Goal: Information Seeking & Learning: Find specific fact

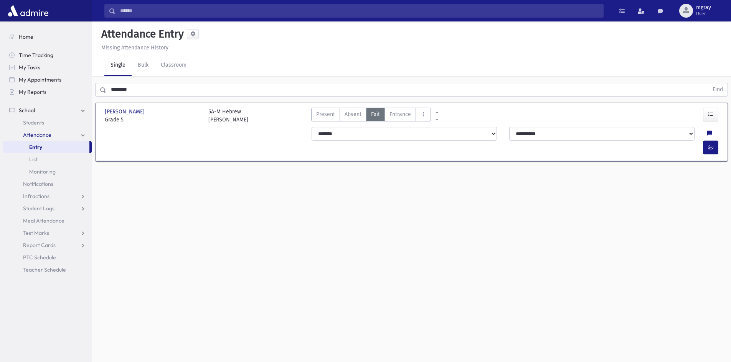
click at [49, 144] on link "Entry" at bounding box center [46, 147] width 86 height 12
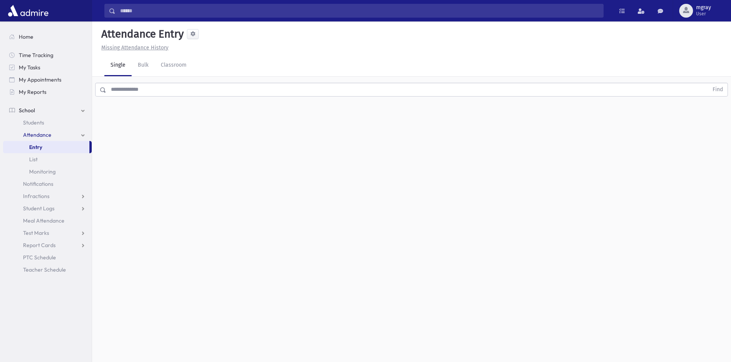
click at [119, 92] on input "text" at bounding box center [407, 90] width 602 height 14
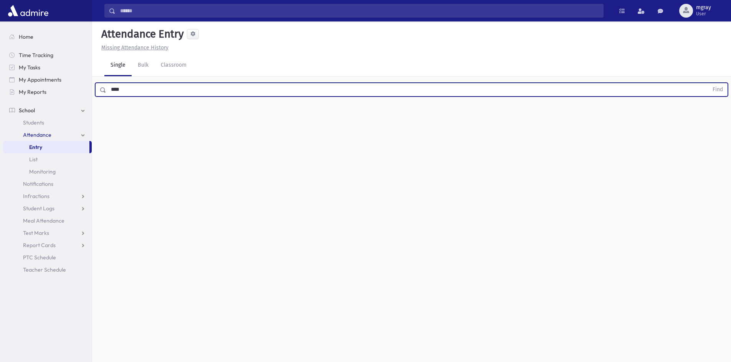
type input "****"
click at [708, 83] on button "Find" at bounding box center [718, 89] width 20 height 13
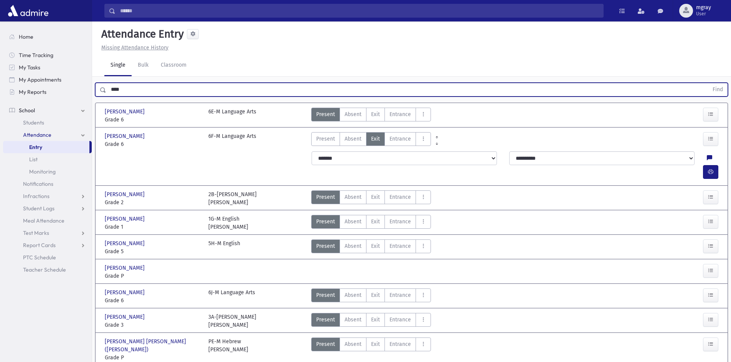
click at [173, 138] on div "Basch, Levi Yitzchok Basch, Levi Yitzchok" at bounding box center [153, 136] width 96 height 8
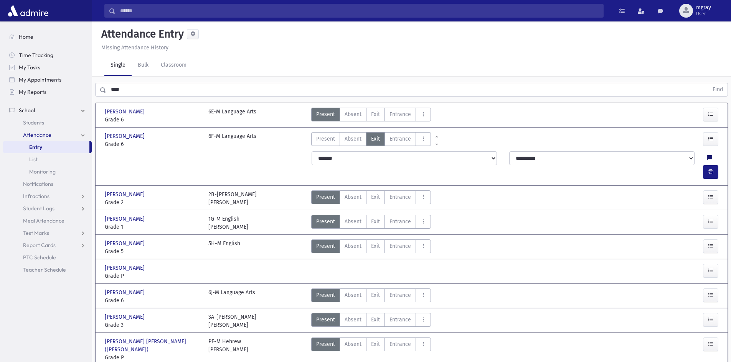
click at [706, 161] on icon at bounding box center [708, 158] width 5 height 7
click at [708, 169] on icon "button" at bounding box center [710, 172] width 5 height 7
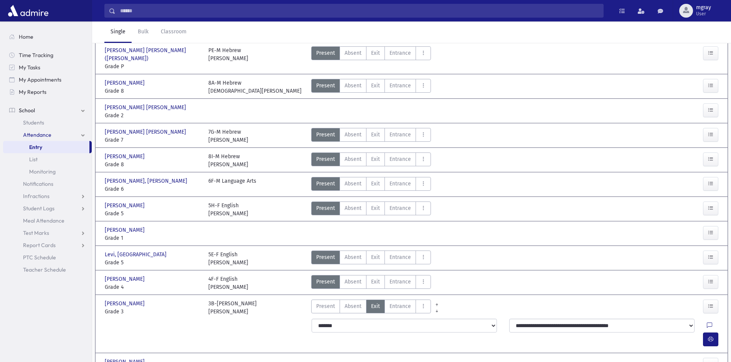
scroll to position [310, 0]
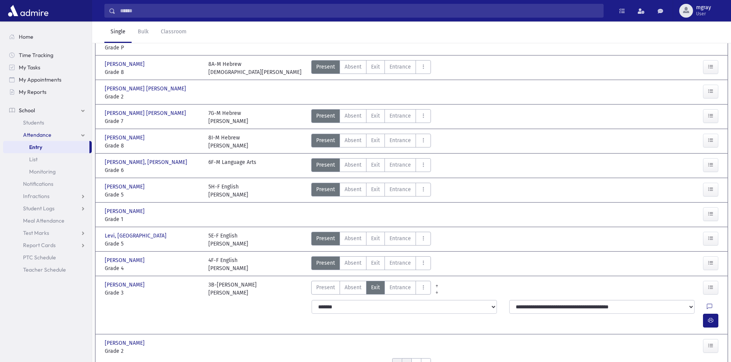
click at [404, 359] on input "*" at bounding box center [406, 364] width 10 height 11
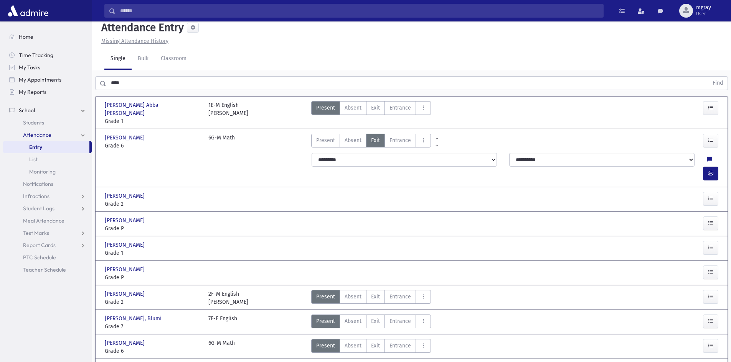
scroll to position [0, 0]
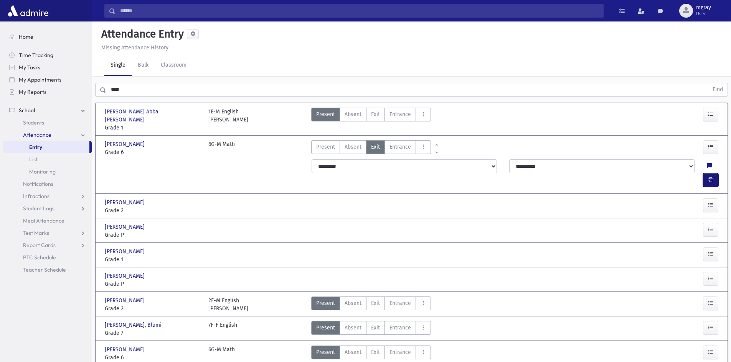
click at [709, 177] on icon "button" at bounding box center [710, 180] width 5 height 7
click at [706, 173] on button "button" at bounding box center [710, 180] width 15 height 14
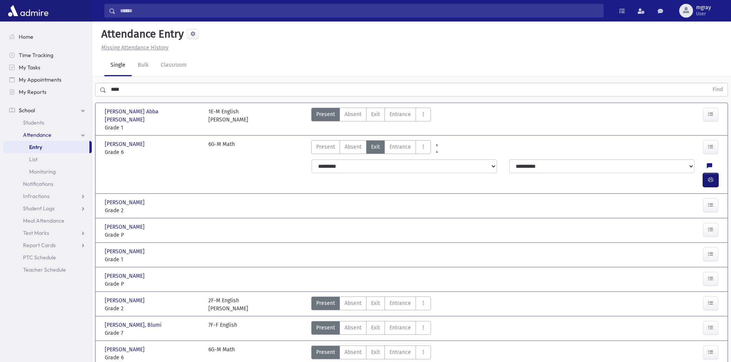
click at [706, 173] on button "button" at bounding box center [710, 180] width 15 height 14
click at [709, 177] on icon "button" at bounding box center [710, 180] width 5 height 7
click at [36, 118] on link "Students" at bounding box center [47, 123] width 89 height 12
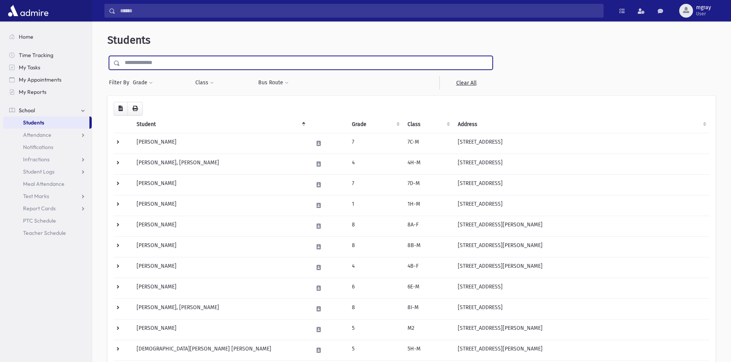
click at [146, 64] on input "text" at bounding box center [306, 63] width 372 height 14
type input "*****"
click at [107, 56] on input "submit" at bounding box center [117, 61] width 21 height 10
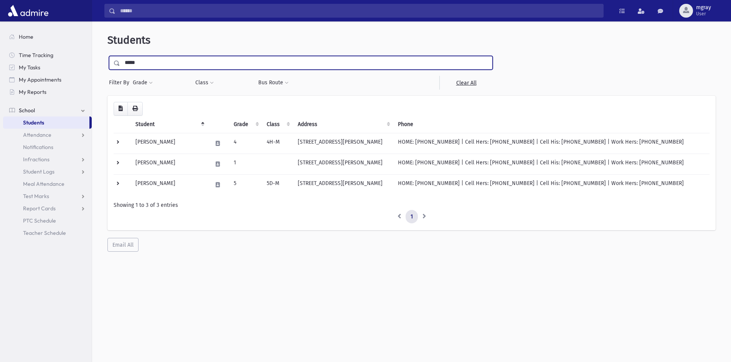
click at [140, 63] on input "*****" at bounding box center [306, 63] width 372 height 14
type input "********"
click at [107, 56] on input "submit" at bounding box center [117, 61] width 21 height 10
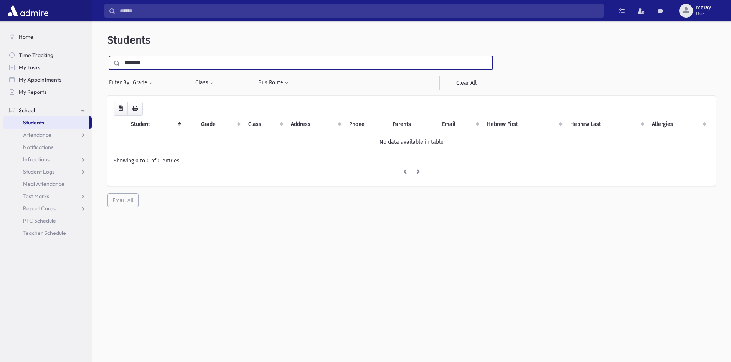
drag, startPoint x: 151, startPoint y: 63, endPoint x: 141, endPoint y: 63, distance: 9.6
click at [141, 63] on input "********" at bounding box center [306, 63] width 372 height 14
click at [159, 63] on input "********" at bounding box center [306, 63] width 372 height 14
type input "********"
click at [107, 56] on input "submit" at bounding box center [117, 61] width 21 height 10
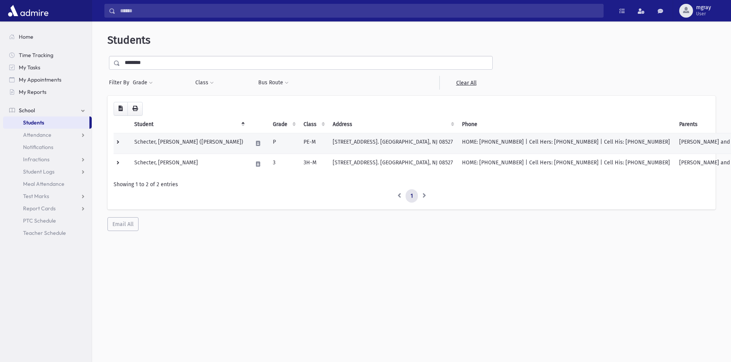
click at [151, 140] on td "Schecter, [PERSON_NAME] ([PERSON_NAME])" at bounding box center [189, 143] width 118 height 21
click at [209, 141] on td "Schecter, [PERSON_NAME] ([PERSON_NAME])" at bounding box center [189, 143] width 118 height 21
click at [209, 141] on td "Schecter, Aryeh Leib (Aryeh)" at bounding box center [189, 143] width 118 height 21
click at [248, 142] on td at bounding box center [258, 143] width 20 height 21
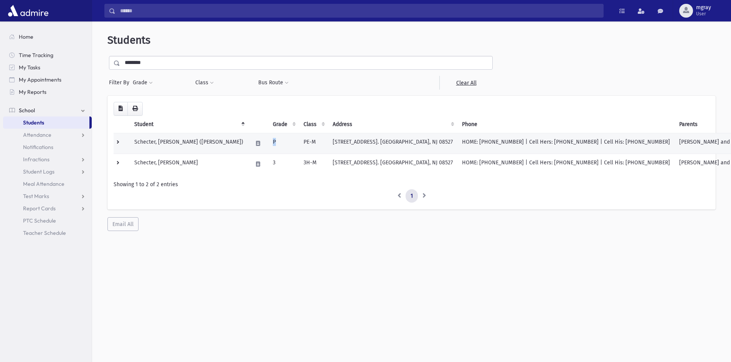
click at [248, 142] on td at bounding box center [258, 143] width 20 height 21
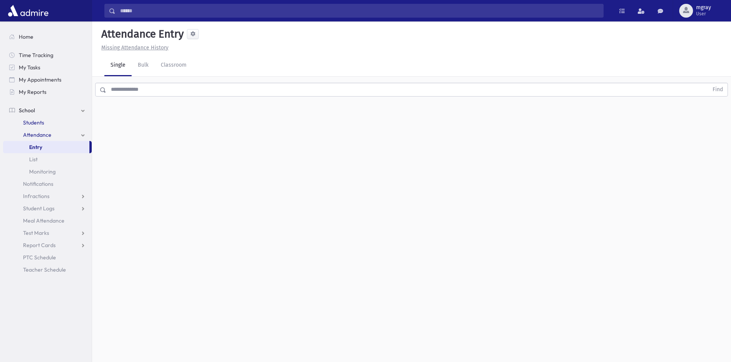
click at [37, 122] on span "Students" at bounding box center [33, 122] width 21 height 7
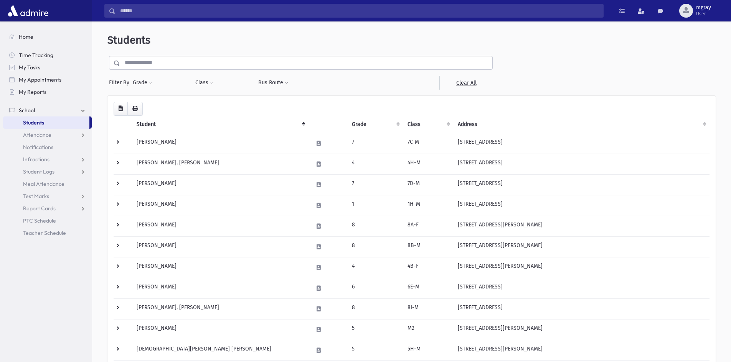
click at [161, 67] on input "text" at bounding box center [306, 63] width 372 height 14
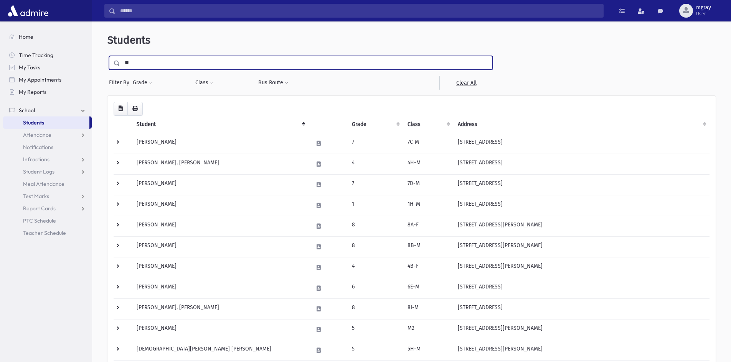
type input "*******"
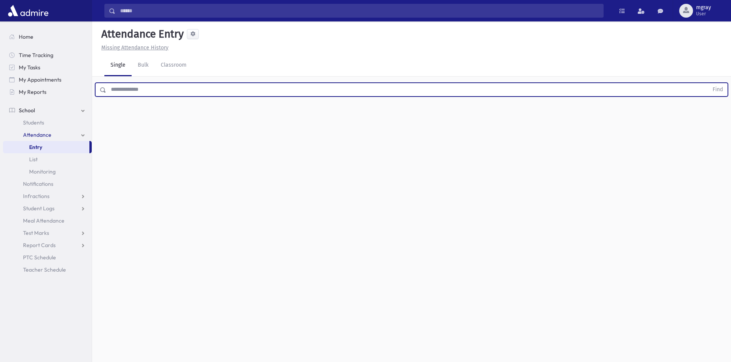
click at [128, 90] on input "text" at bounding box center [407, 90] width 602 height 14
click at [708, 83] on button "Find" at bounding box center [718, 89] width 20 height 13
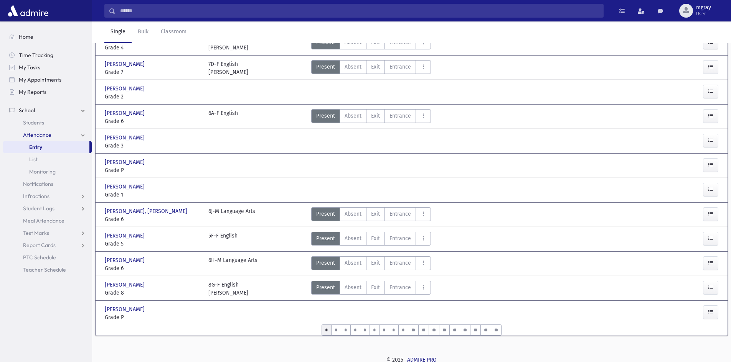
scroll to position [270, 0]
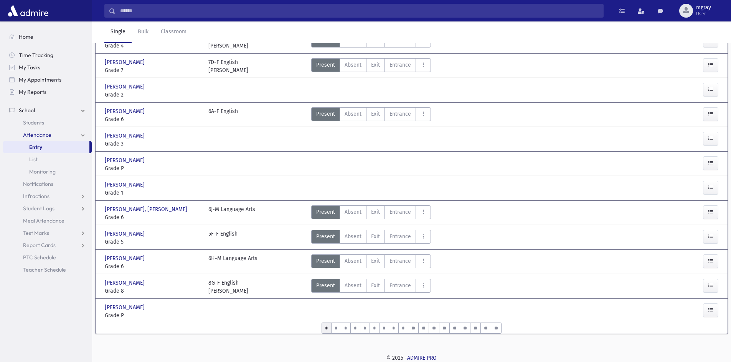
click at [114, 8] on span at bounding box center [110, 11] width 11 height 14
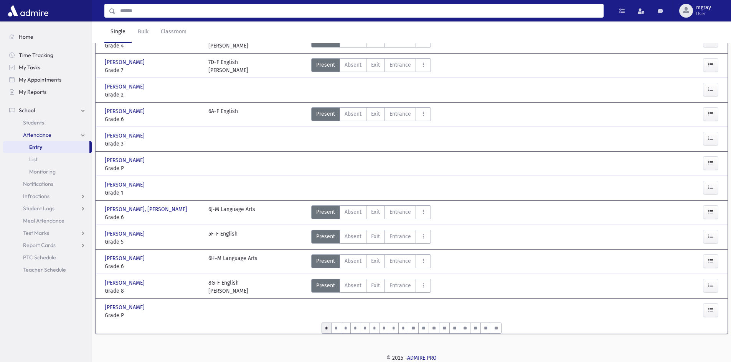
click at [118, 10] on input "Search" at bounding box center [358, 11] width 487 height 14
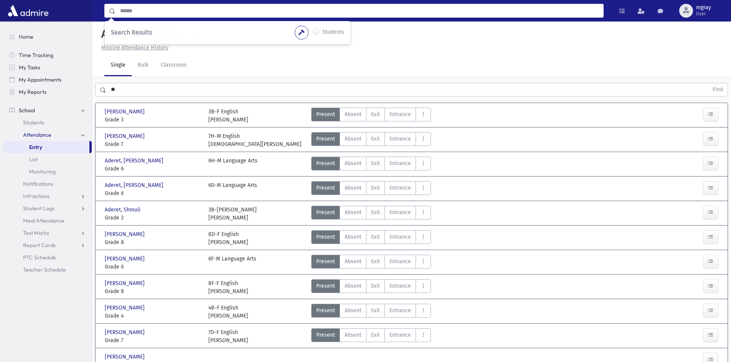
click at [116, 90] on input "**" at bounding box center [407, 90] width 602 height 14
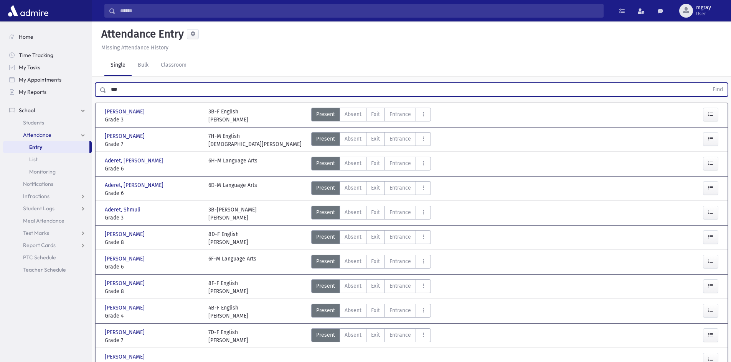
click at [708, 83] on button "Find" at bounding box center [718, 89] width 20 height 13
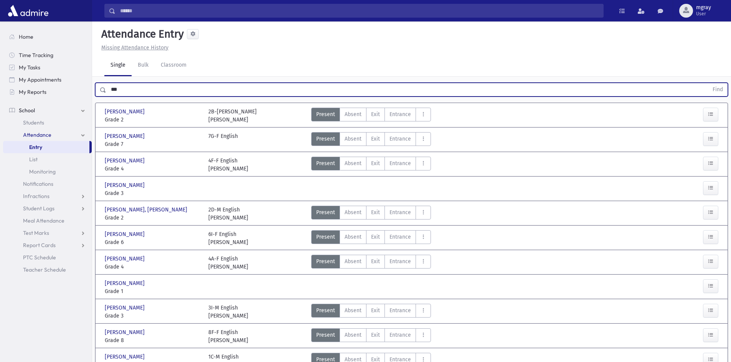
drag, startPoint x: 128, startPoint y: 88, endPoint x: 119, endPoint y: 92, distance: 10.6
click at [119, 92] on input "***" at bounding box center [407, 90] width 602 height 14
click at [708, 83] on button "Find" at bounding box center [718, 89] width 20 height 13
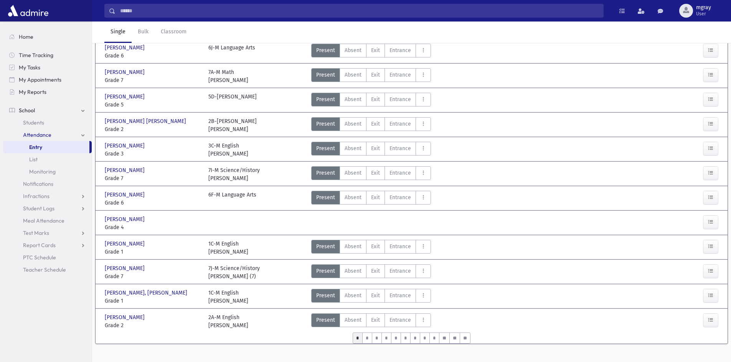
scroll to position [270, 0]
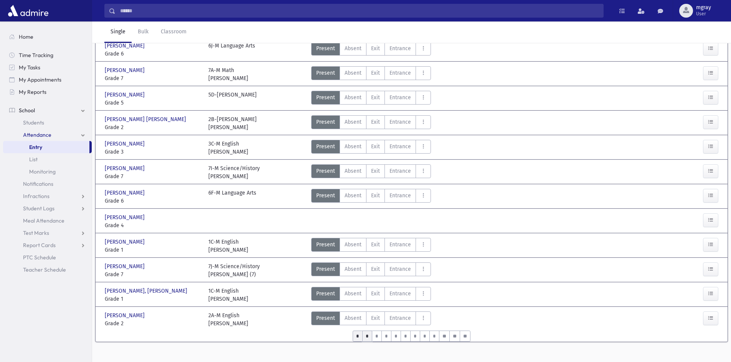
click at [366, 331] on input "*" at bounding box center [367, 336] width 10 height 11
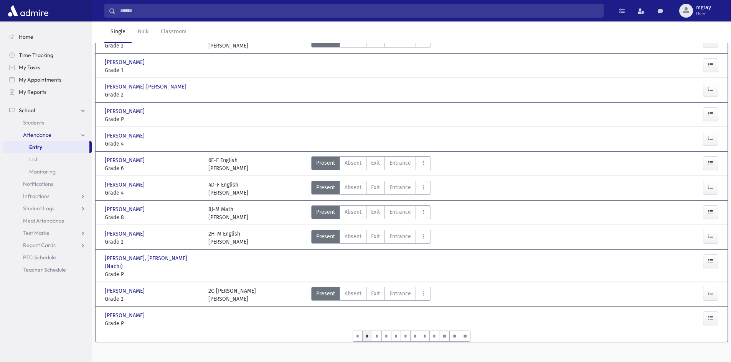
scroll to position [0, 0]
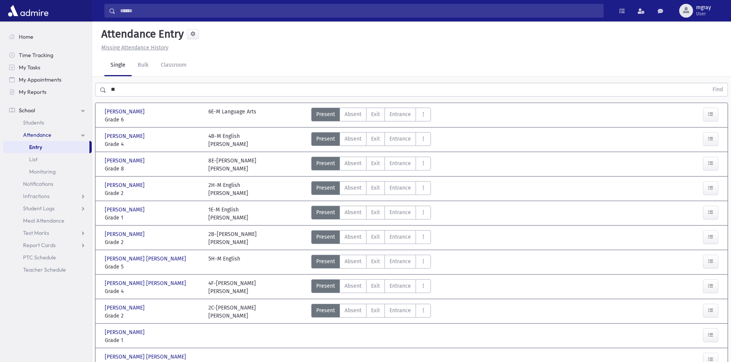
click at [118, 92] on input "**" at bounding box center [407, 90] width 602 height 14
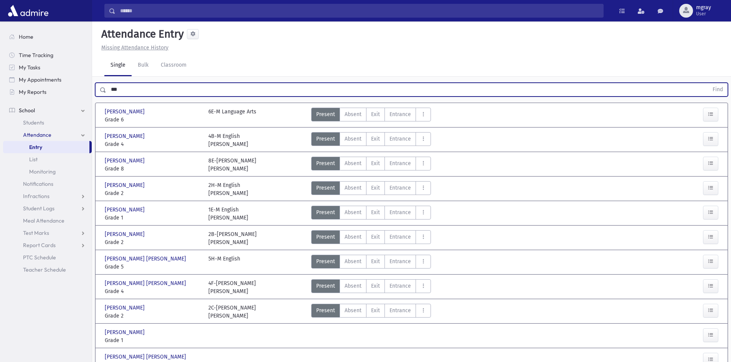
type input "***"
click at [708, 83] on button "Find" at bounding box center [718, 89] width 20 height 13
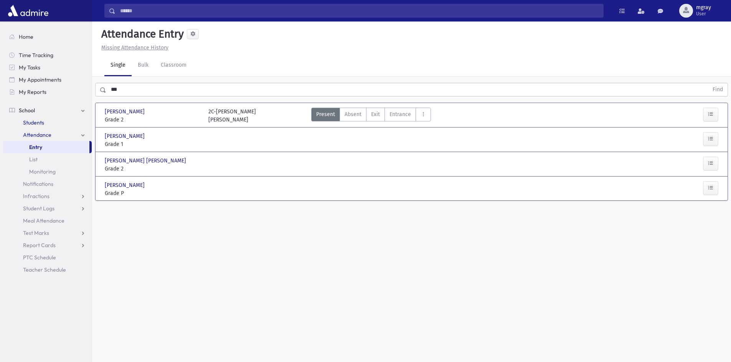
click at [43, 124] on span "Students" at bounding box center [33, 122] width 21 height 7
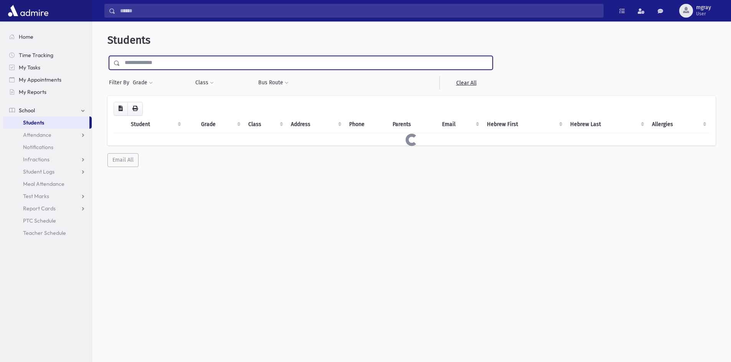
click at [144, 64] on input "text" at bounding box center [306, 63] width 372 height 14
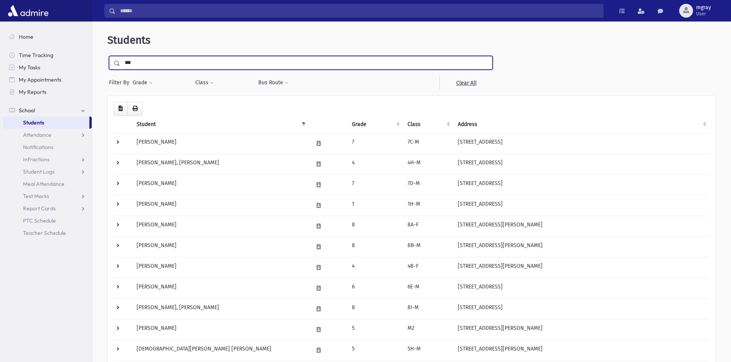
type input "***"
click at [107, 56] on input "submit" at bounding box center [117, 61] width 21 height 10
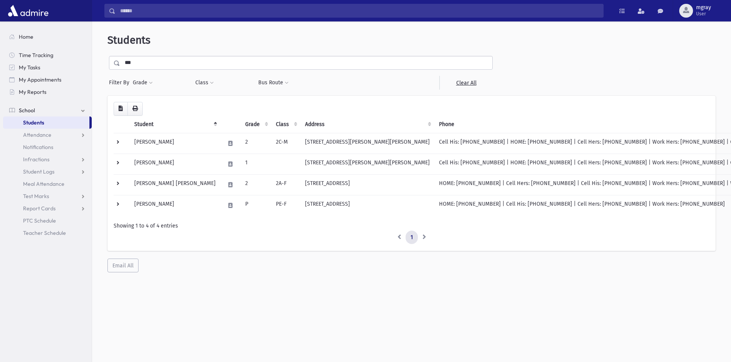
click at [135, 62] on input "***" at bounding box center [306, 63] width 372 height 14
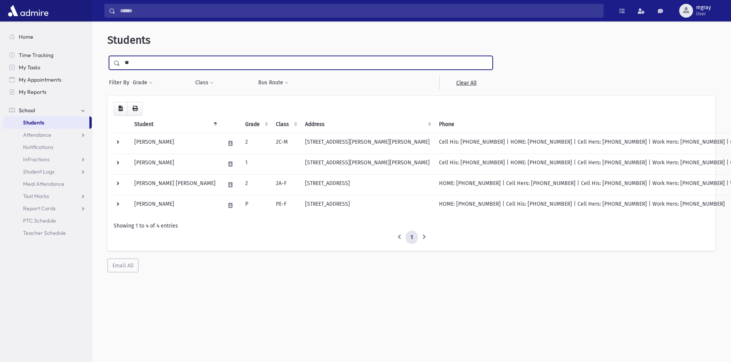
type input "**"
click at [107, 56] on input "submit" at bounding box center [117, 61] width 21 height 10
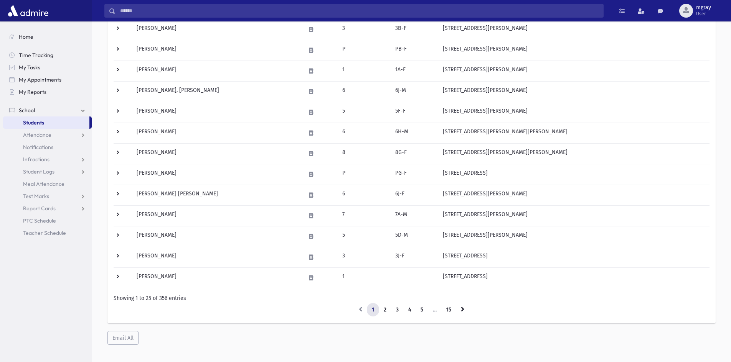
scroll to position [372, 0]
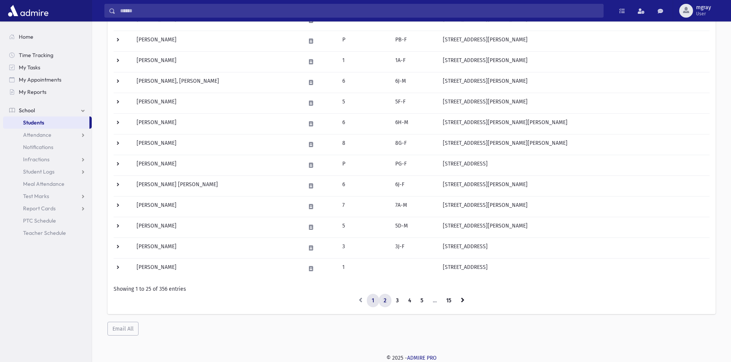
click at [382, 299] on link "2" at bounding box center [384, 301] width 13 height 14
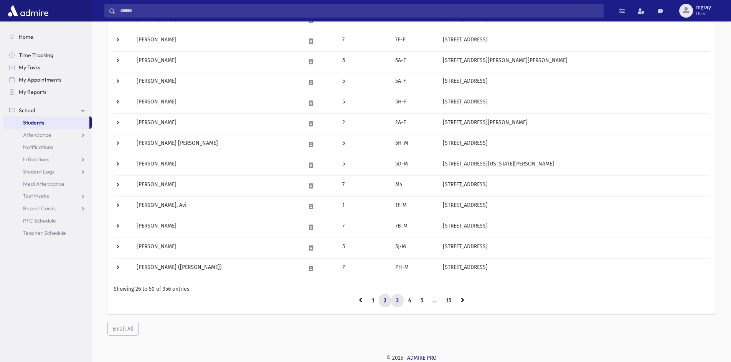
click at [399, 302] on link "3" at bounding box center [397, 301] width 13 height 14
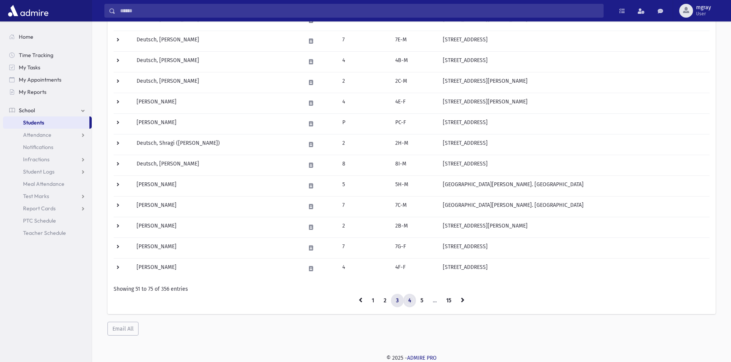
click at [404, 303] on link "4" at bounding box center [409, 301] width 13 height 14
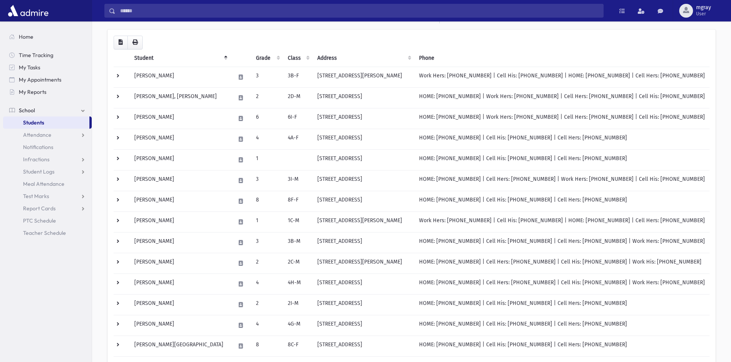
scroll to position [65, 0]
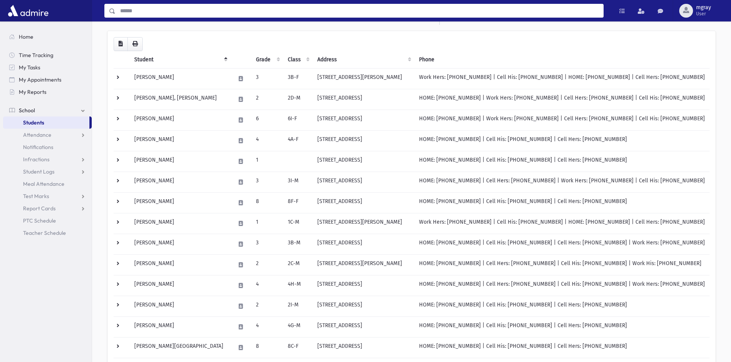
click at [143, 10] on input "Search" at bounding box center [358, 11] width 487 height 14
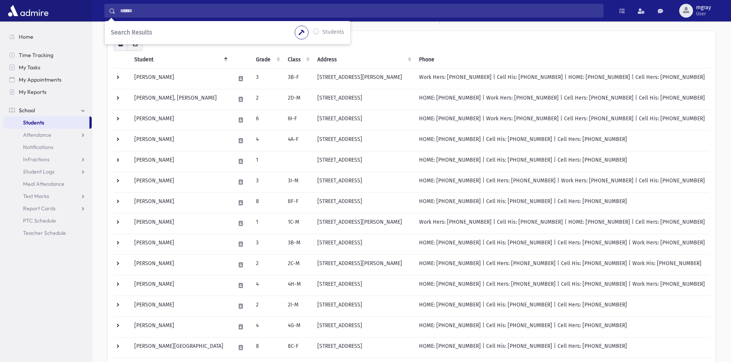
click at [50, 125] on link "Students" at bounding box center [46, 123] width 86 height 12
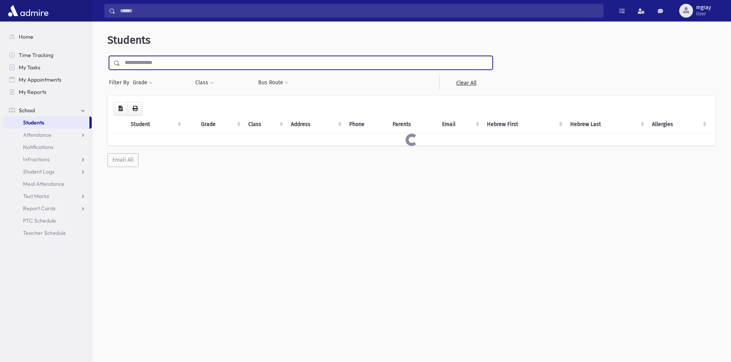
click at [131, 65] on input "text" at bounding box center [306, 63] width 372 height 14
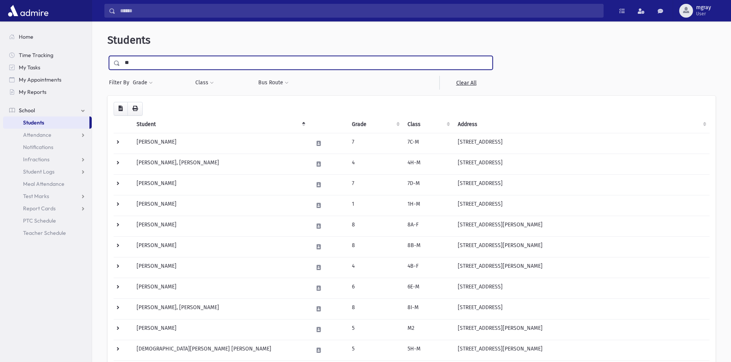
type input "**"
click at [107, 56] on input "submit" at bounding box center [117, 61] width 21 height 10
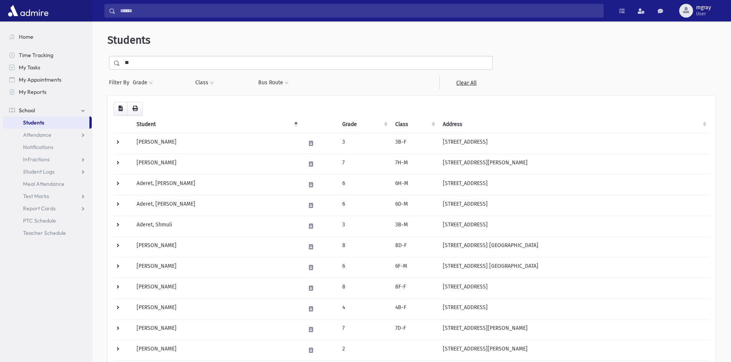
click at [15, 116] on link "School" at bounding box center [47, 110] width 89 height 12
click at [26, 110] on span "School" at bounding box center [27, 110] width 16 height 7
click at [43, 128] on link "Students" at bounding box center [46, 123] width 86 height 12
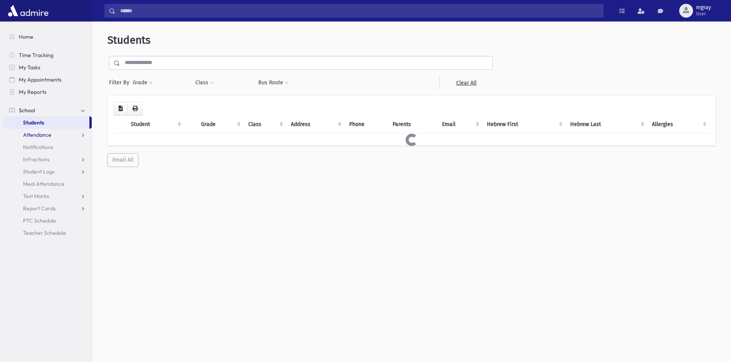
click at [46, 137] on span "Attendance" at bounding box center [37, 135] width 28 height 7
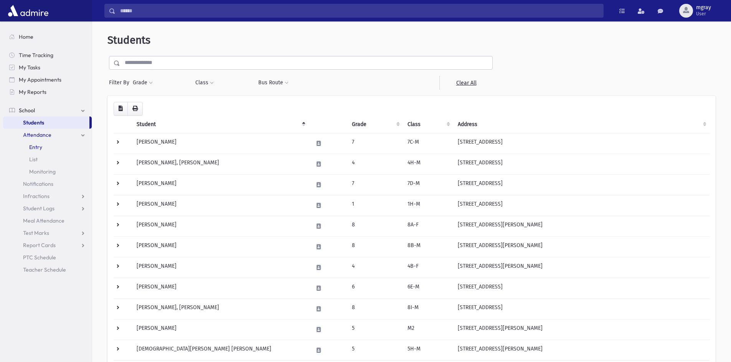
click at [43, 147] on link "Entry" at bounding box center [47, 147] width 89 height 12
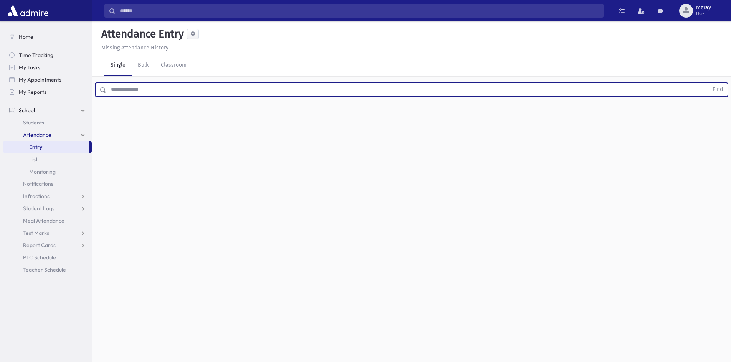
click at [146, 93] on input "text" at bounding box center [407, 90] width 602 height 14
click at [708, 83] on button "Find" at bounding box center [718, 89] width 20 height 13
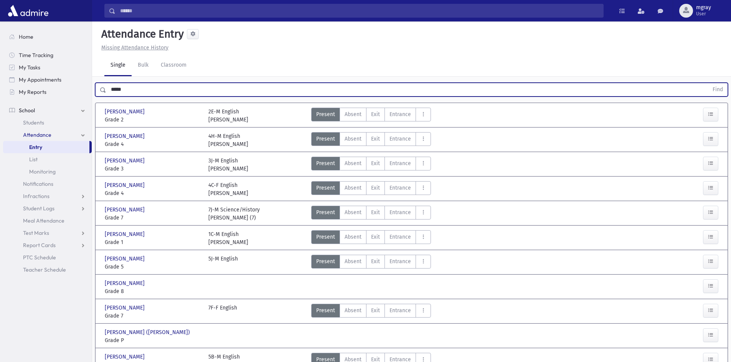
click at [131, 92] on input "*****" at bounding box center [407, 90] width 602 height 14
type input "********"
click at [708, 83] on button "Find" at bounding box center [718, 89] width 20 height 13
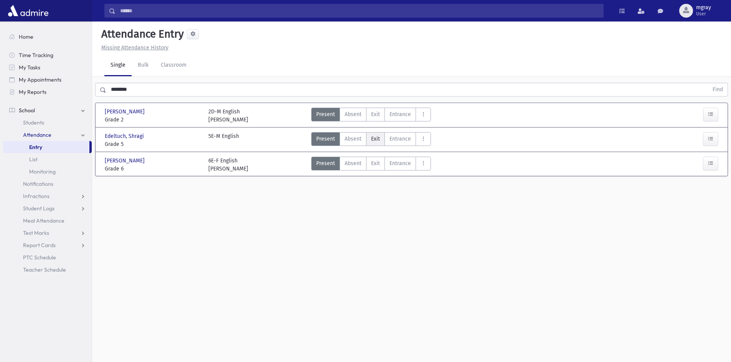
click at [373, 138] on span "Exit" at bounding box center [375, 139] width 9 height 8
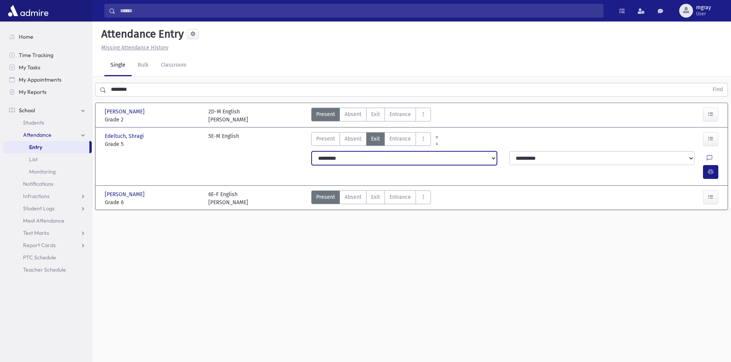
click at [494, 161] on select "**********" at bounding box center [403, 158] width 185 height 14
select select "*******"
click at [311, 151] on select "**********" at bounding box center [403, 158] width 185 height 14
click at [706, 156] on icon at bounding box center [708, 158] width 5 height 7
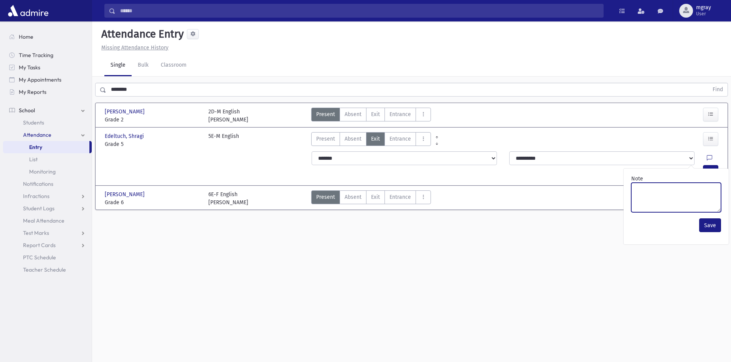
click at [680, 189] on textarea "Note" at bounding box center [676, 198] width 90 height 30
type textarea "**********"
click at [714, 226] on button "Save" at bounding box center [710, 226] width 22 height 14
click at [711, 169] on icon "button" at bounding box center [710, 172] width 5 height 7
click at [709, 169] on icon "button" at bounding box center [710, 172] width 5 height 7
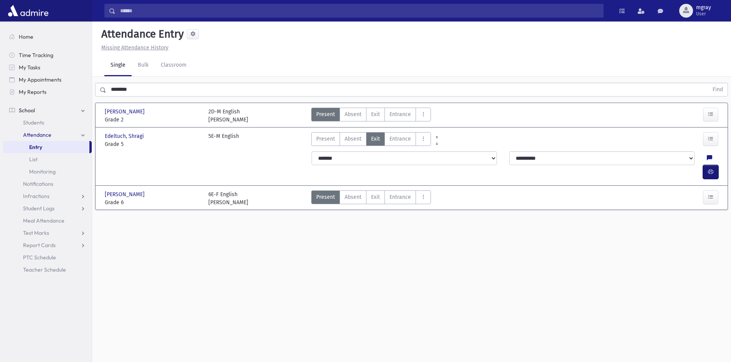
click at [709, 169] on icon "button" at bounding box center [710, 172] width 5 height 7
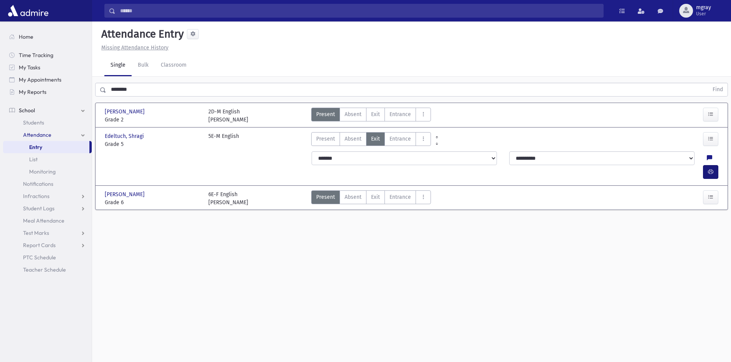
click at [709, 169] on icon "button" at bounding box center [710, 172] width 5 height 7
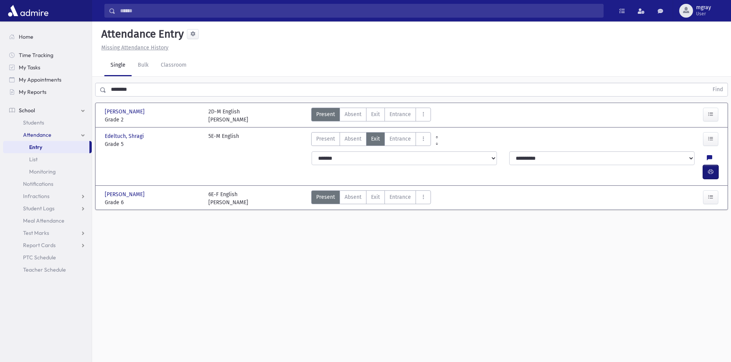
click at [713, 165] on button "button" at bounding box center [710, 172] width 15 height 14
click at [53, 123] on link "Students" at bounding box center [47, 123] width 89 height 12
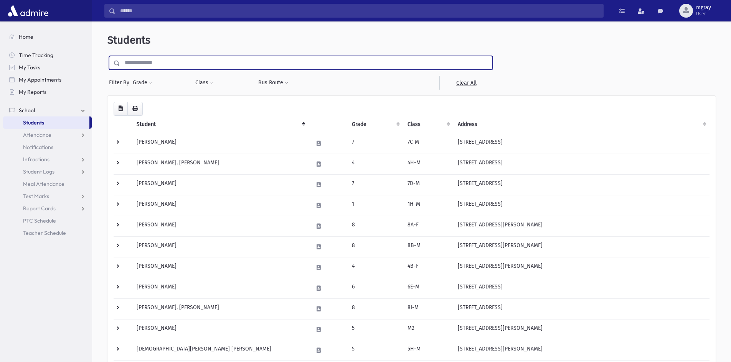
click at [197, 63] on input "text" at bounding box center [306, 63] width 372 height 14
type input "**"
click at [107, 56] on input "submit" at bounding box center [117, 61] width 21 height 10
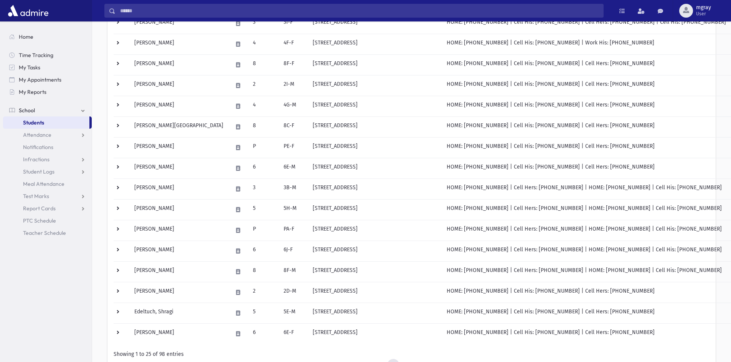
scroll to position [307, 0]
click at [229, 307] on td at bounding box center [238, 313] width 20 height 21
click at [229, 307] on div "Select an Email Address Cancel" at bounding box center [253, 312] width 48 height 17
click at [141, 313] on td "Edeltuch, Shragi" at bounding box center [179, 313] width 98 height 21
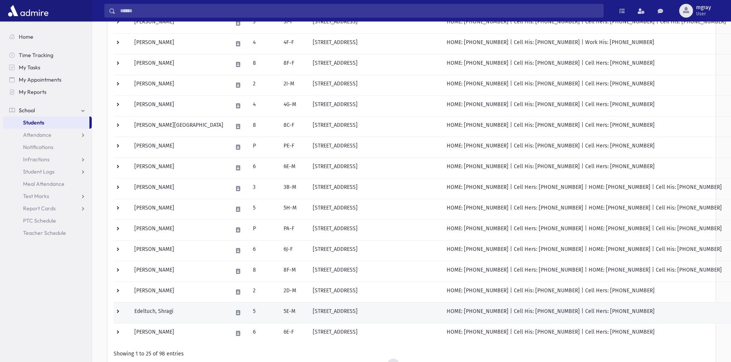
click at [127, 315] on td at bounding box center [122, 313] width 16 height 21
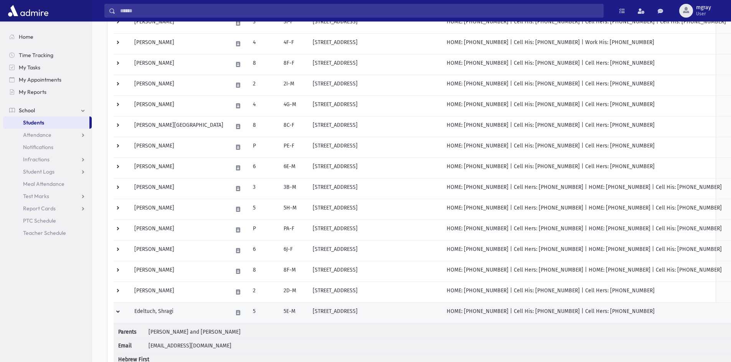
click at [127, 315] on td at bounding box center [122, 313] width 16 height 21
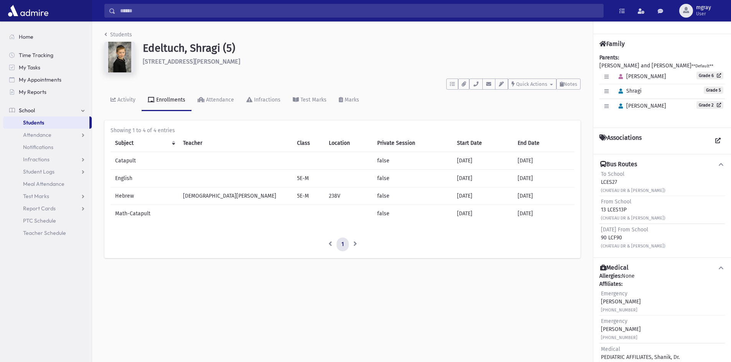
click at [113, 7] on span at bounding box center [110, 11] width 11 height 14
click at [51, 120] on link "Students" at bounding box center [46, 123] width 86 height 12
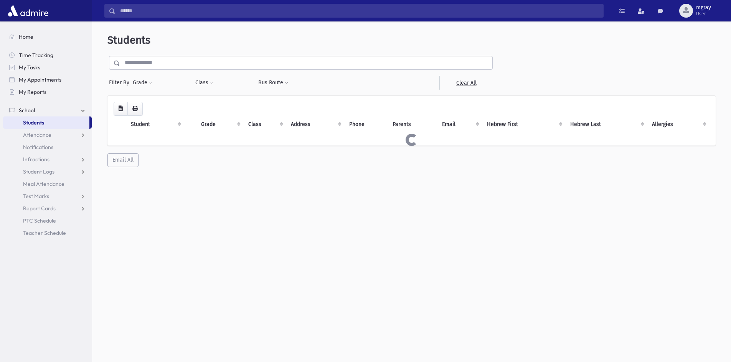
click at [145, 64] on input "text" at bounding box center [306, 63] width 372 height 14
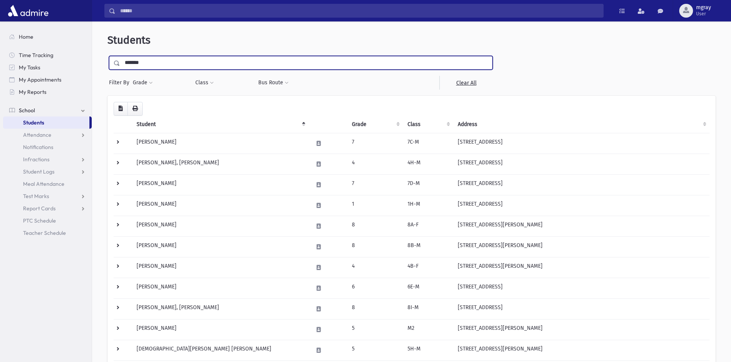
type input "*******"
click at [107, 56] on input "submit" at bounding box center [117, 61] width 21 height 10
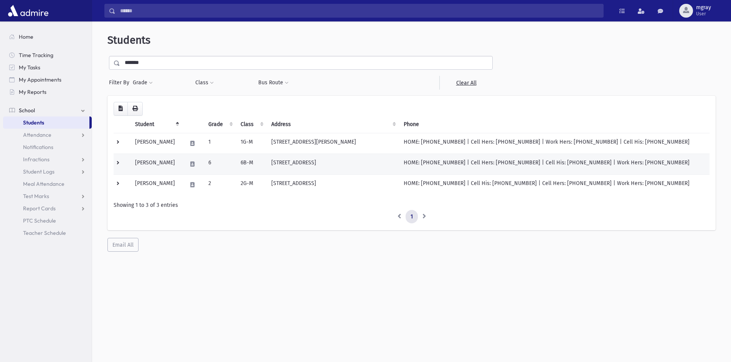
click at [177, 167] on td "Weissler, Kasriel" at bounding box center [156, 164] width 52 height 21
click at [123, 161] on td at bounding box center [122, 164] width 17 height 21
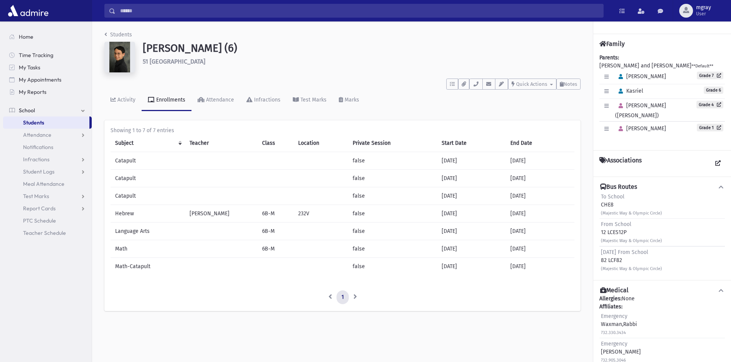
click at [599, 223] on div "Bus Routes To School CHE8 (Majestic Way & [GEOGRAPHIC_DATA]) From School 12 LCE…" at bounding box center [662, 229] width 138 height 104
click at [75, 123] on link "Students" at bounding box center [46, 123] width 86 height 12
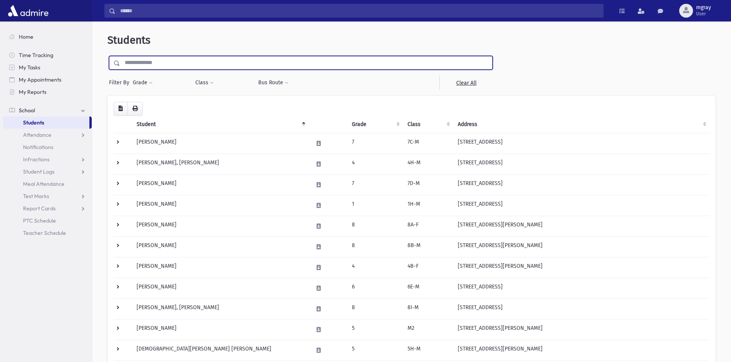
click at [140, 63] on input "text" at bounding box center [306, 63] width 372 height 14
type input "*******"
click at [107, 56] on input "submit" at bounding box center [117, 61] width 21 height 10
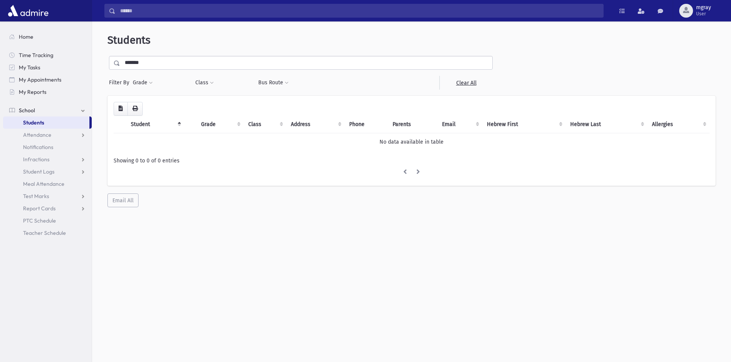
click at [140, 63] on input "*******" at bounding box center [306, 63] width 372 height 14
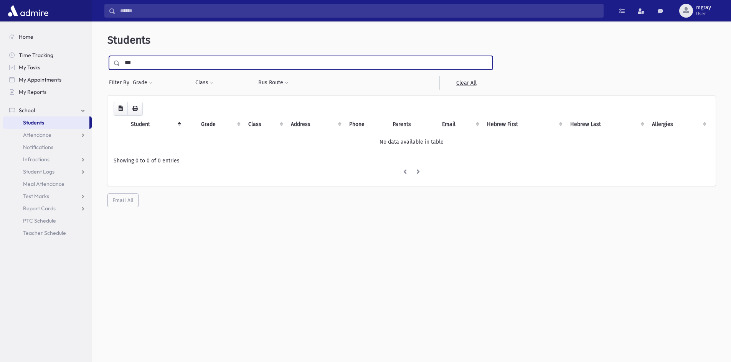
type input "***"
click at [107, 56] on input "submit" at bounding box center [117, 61] width 21 height 10
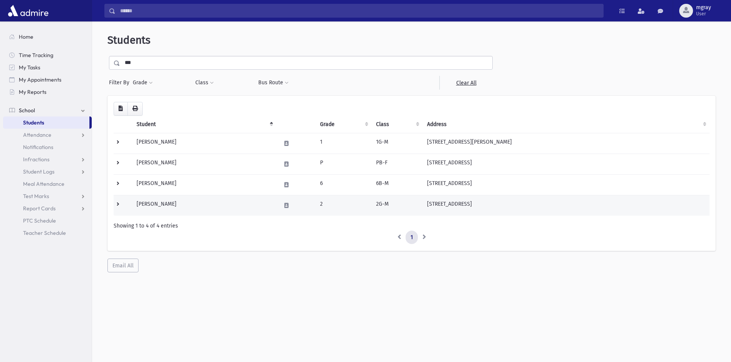
click at [245, 204] on td "Weissler, Kasriel" at bounding box center [204, 205] width 144 height 21
click at [127, 202] on td at bounding box center [123, 205] width 18 height 21
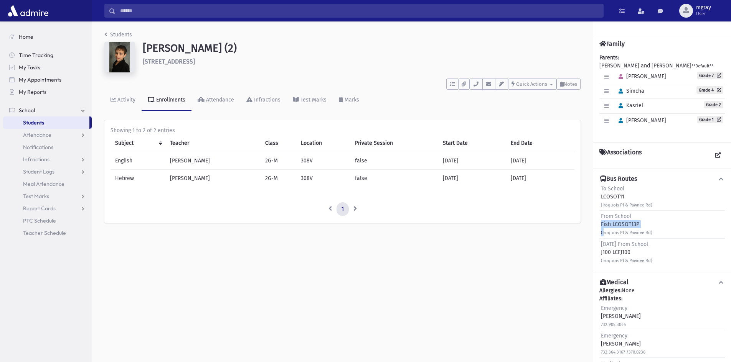
drag, startPoint x: 602, startPoint y: 234, endPoint x: 656, endPoint y: 228, distance: 54.8
click at [656, 228] on div "From School Fish LCOSOT13P (Iroquois Pl & Pawnee Rd)" at bounding box center [661, 225] width 125 height 28
click at [82, 121] on link "Students" at bounding box center [46, 123] width 86 height 12
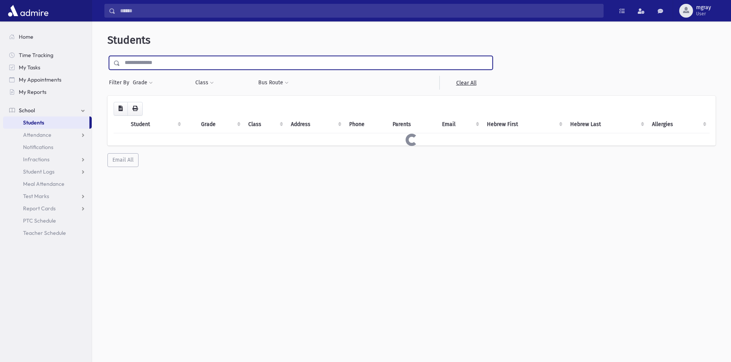
click at [139, 65] on input "text" at bounding box center [306, 63] width 372 height 14
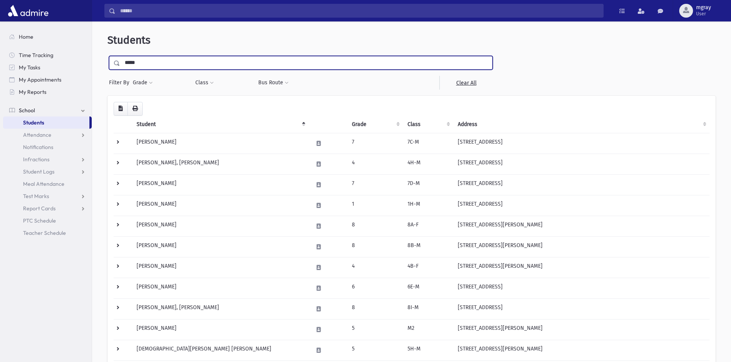
type input "*****"
click at [107, 56] on input "submit" at bounding box center [117, 61] width 21 height 10
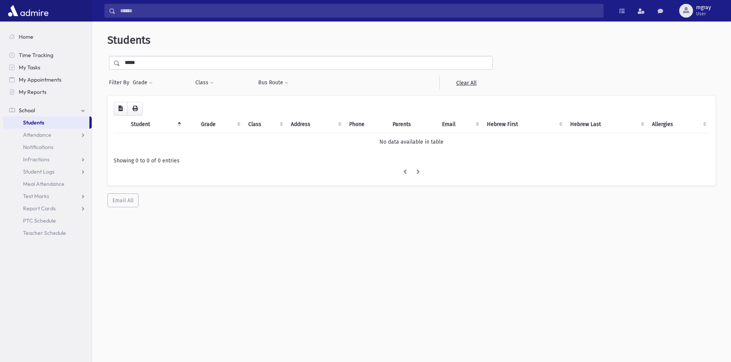
drag, startPoint x: 0, startPoint y: 0, endPoint x: 141, endPoint y: 66, distance: 155.6
click at [141, 66] on input "*****" at bounding box center [306, 63] width 372 height 14
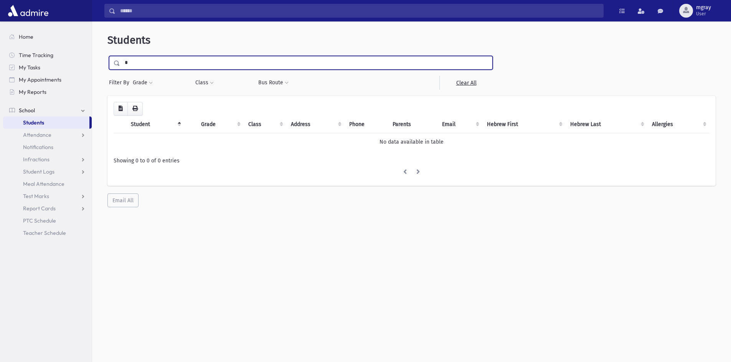
type input "*"
click at [107, 56] on input "submit" at bounding box center [117, 61] width 21 height 10
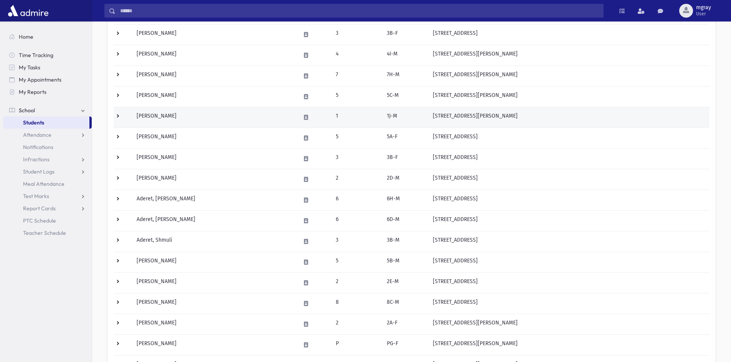
scroll to position [372, 0]
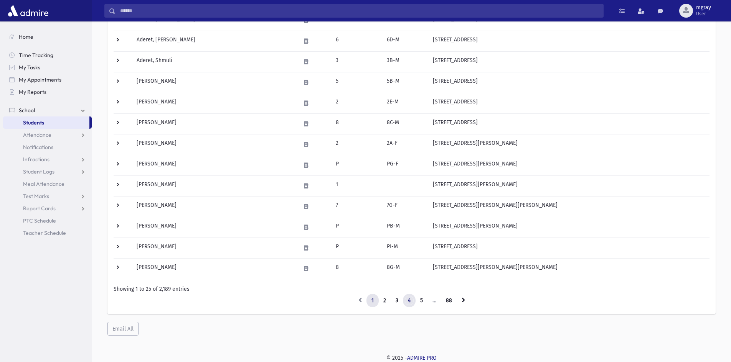
click at [408, 301] on link "4" at bounding box center [409, 301] width 13 height 14
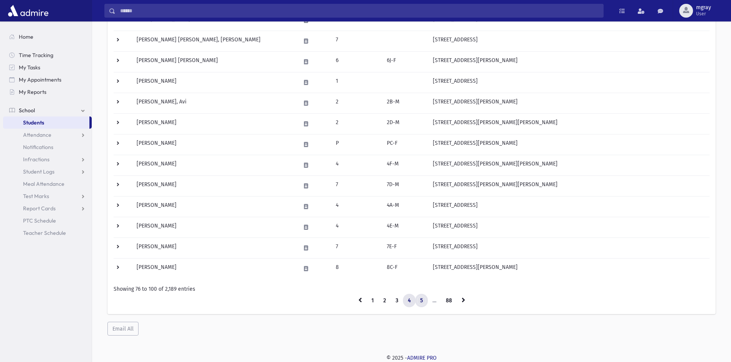
click at [421, 300] on link "5" at bounding box center [421, 301] width 13 height 14
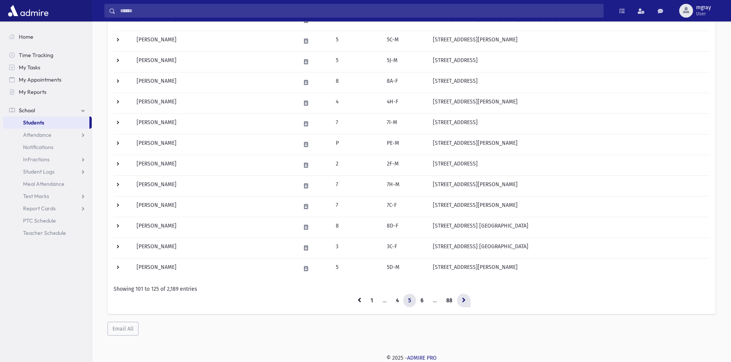
click at [466, 303] on link at bounding box center [463, 301] width 13 height 14
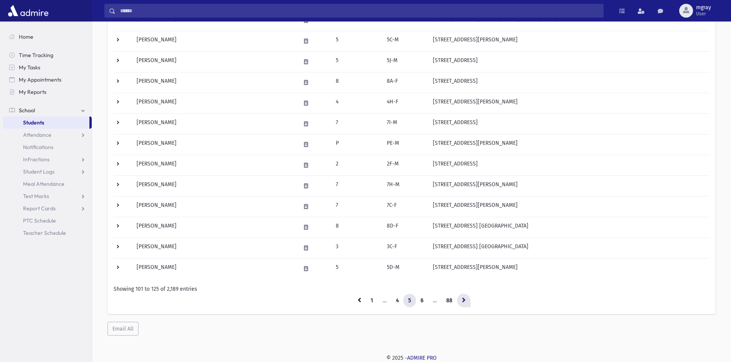
click at [464, 302] on icon at bounding box center [463, 300] width 3 height 5
click at [464, 301] on icon at bounding box center [463, 300] width 3 height 5
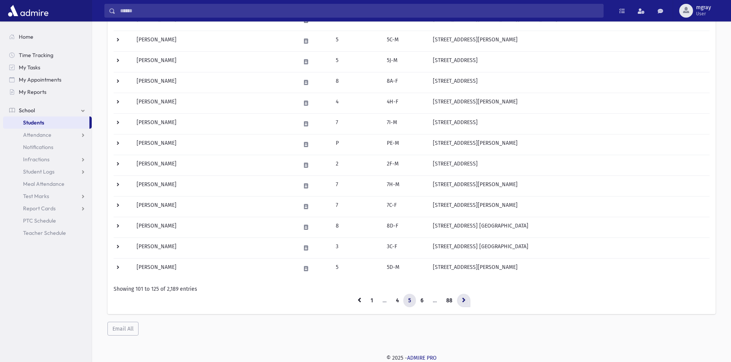
click at [464, 301] on icon at bounding box center [463, 300] width 3 height 5
click at [423, 298] on link "6" at bounding box center [421, 301] width 13 height 14
click at [425, 300] on link "6" at bounding box center [421, 301] width 13 height 14
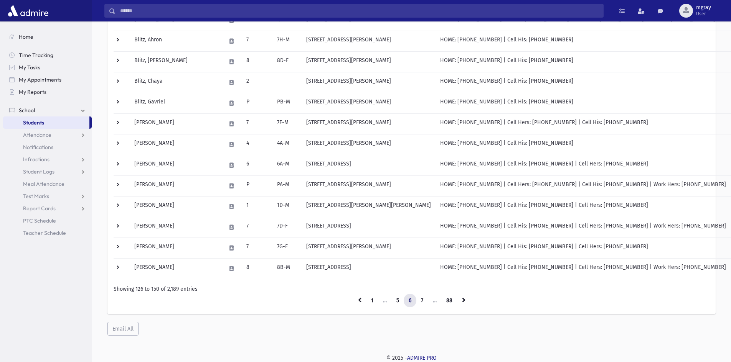
click at [68, 120] on link "Students" at bounding box center [46, 123] width 86 height 12
click at [117, 14] on input "Search" at bounding box center [358, 11] width 487 height 14
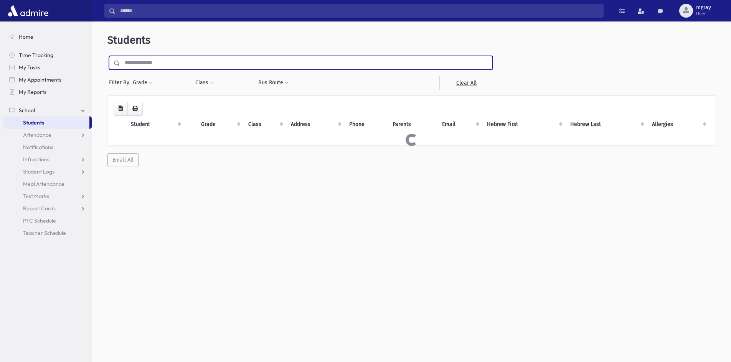
click at [139, 63] on input "text" at bounding box center [306, 63] width 372 height 14
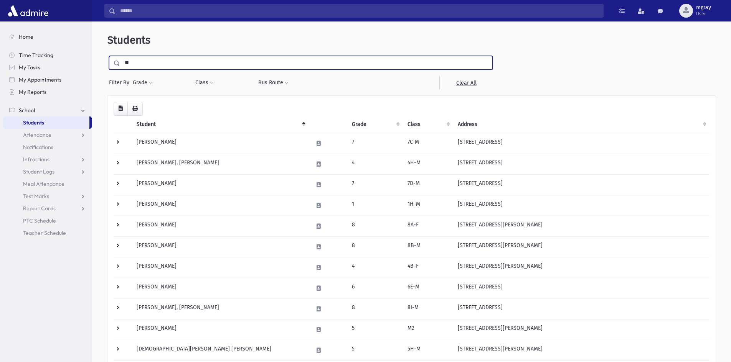
type input "**"
click at [107, 56] on input "submit" at bounding box center [117, 61] width 21 height 10
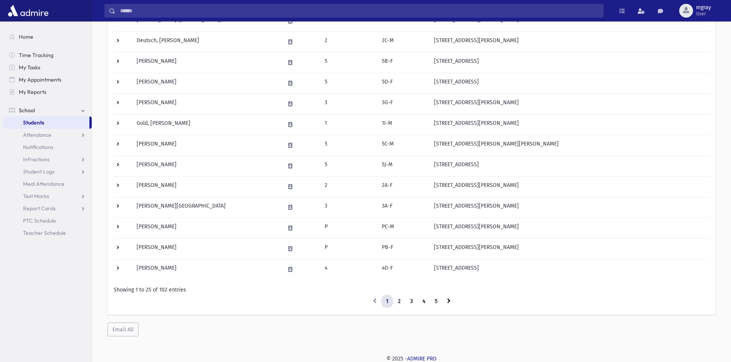
scroll to position [372, 0]
click at [421, 306] on link "4" at bounding box center [423, 301] width 13 height 14
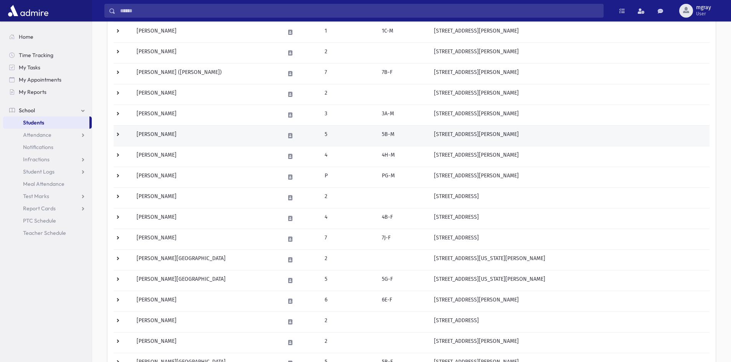
scroll to position [218, 0]
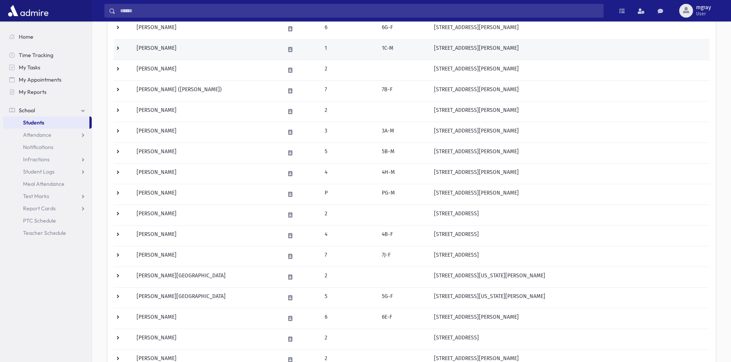
click at [188, 44] on td "Tomor, Dovid" at bounding box center [206, 49] width 148 height 21
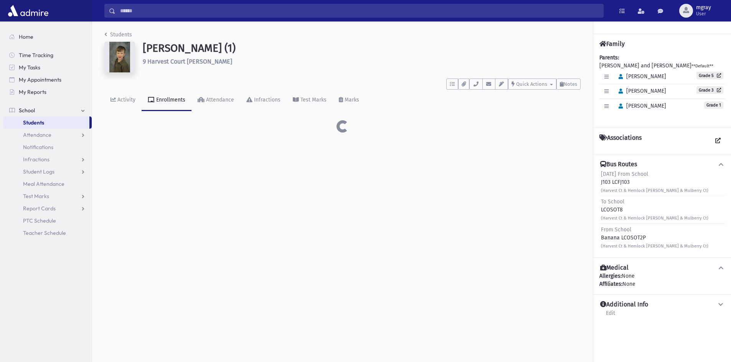
click at [133, 48] on img at bounding box center [119, 57] width 31 height 31
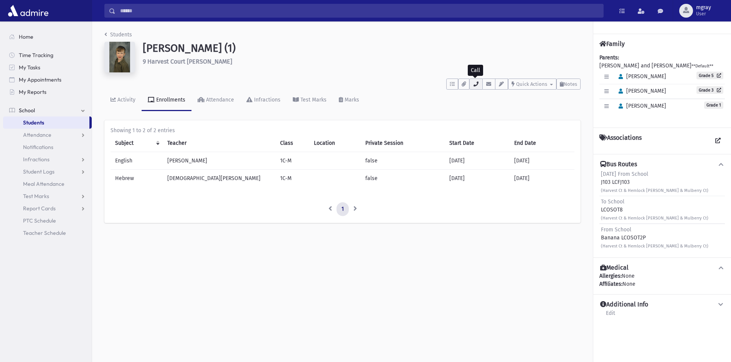
click at [476, 84] on icon "button" at bounding box center [475, 84] width 6 height 5
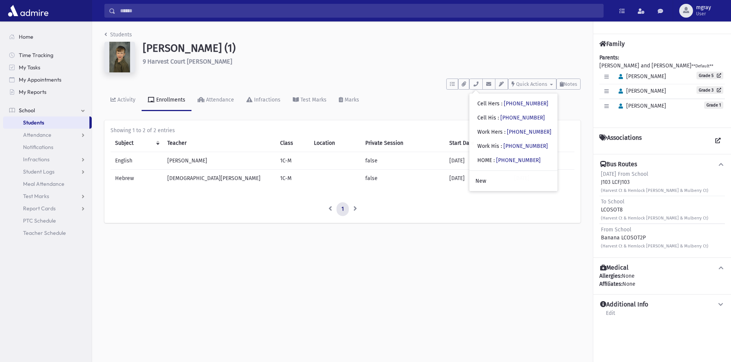
click at [47, 125] on link "Students" at bounding box center [46, 123] width 86 height 12
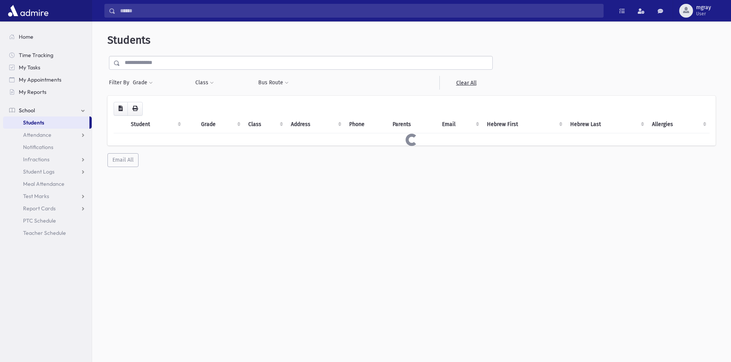
click at [142, 63] on input "text" at bounding box center [306, 63] width 372 height 14
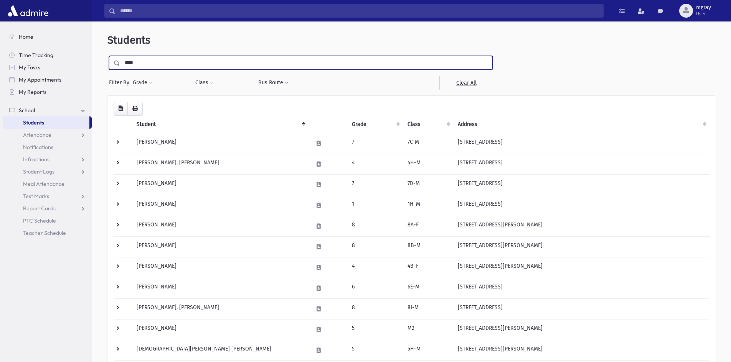
type input "****"
click at [107, 56] on input "submit" at bounding box center [117, 61] width 21 height 10
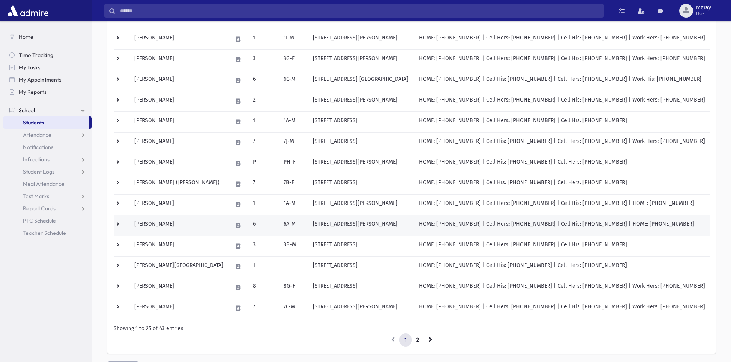
scroll to position [345, 0]
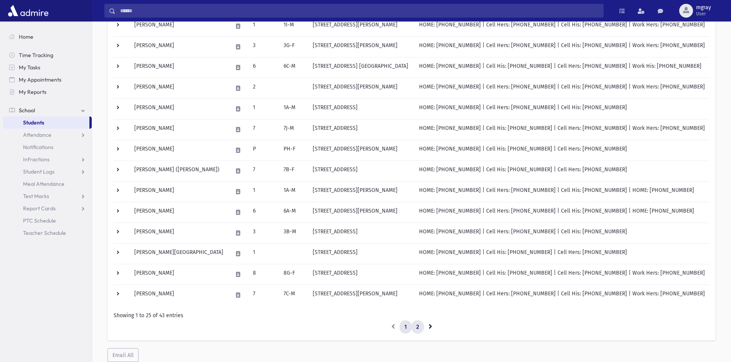
click at [418, 332] on link "2" at bounding box center [417, 328] width 13 height 14
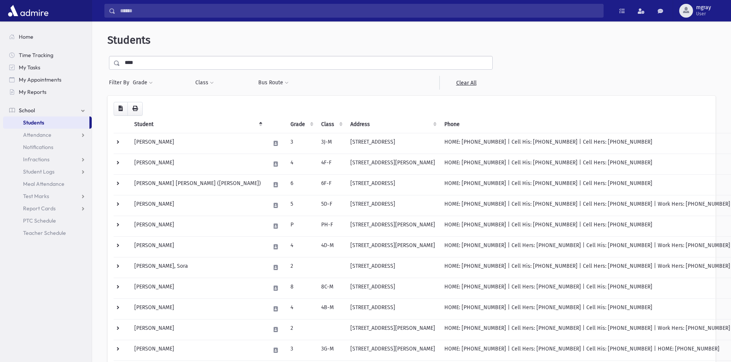
click at [138, 64] on input "****" at bounding box center [306, 63] width 372 height 14
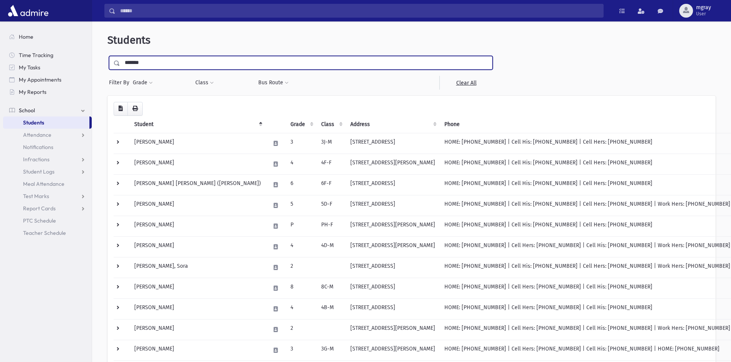
type input "*******"
click at [107, 56] on input "submit" at bounding box center [117, 61] width 21 height 10
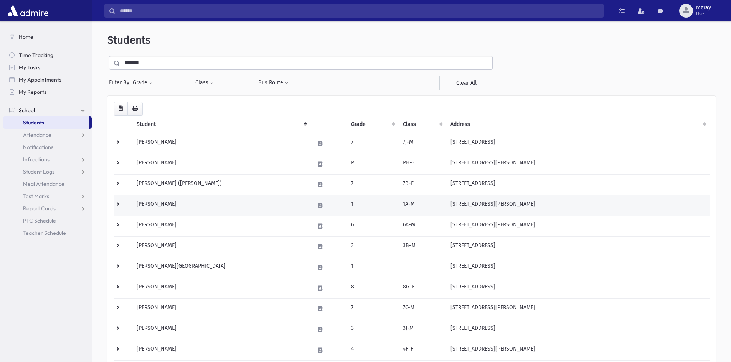
click at [127, 207] on td at bounding box center [123, 205] width 18 height 21
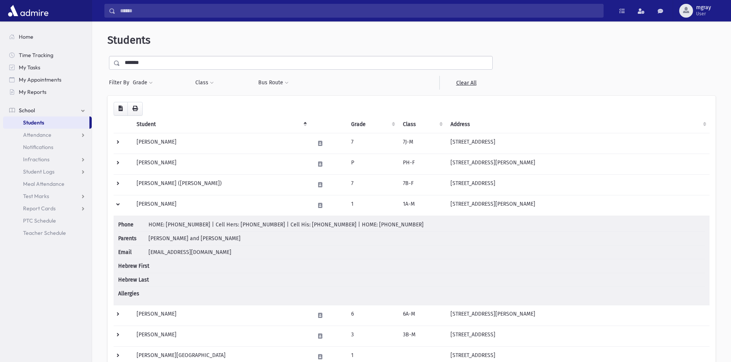
click at [276, 223] on span "HOME: (848) 222-1732 | Cell Hers: (908) 600-2201 | Cell His: (848) 525-9327 | H…" at bounding box center [285, 225] width 275 height 7
click at [244, 208] on td "Fishman, Chanoch" at bounding box center [221, 205] width 178 height 21
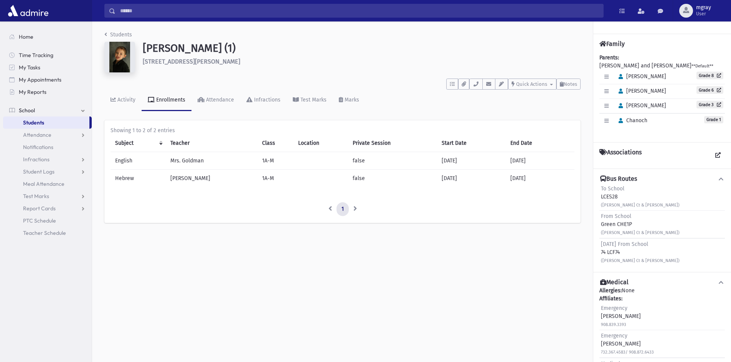
click at [40, 120] on span "Students" at bounding box center [33, 122] width 21 height 7
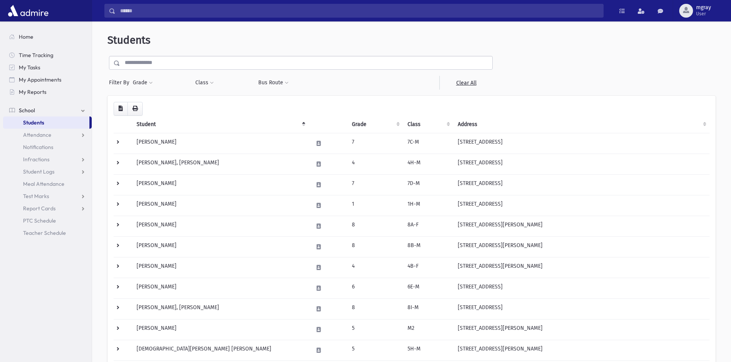
click at [142, 61] on input "text" at bounding box center [306, 63] width 372 height 14
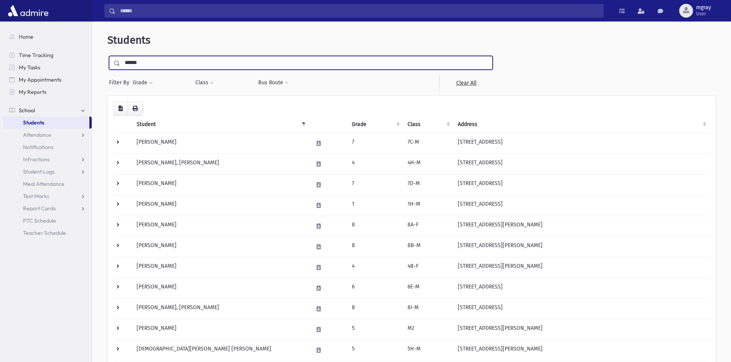
type input "******"
click at [107, 56] on input "submit" at bounding box center [117, 61] width 21 height 10
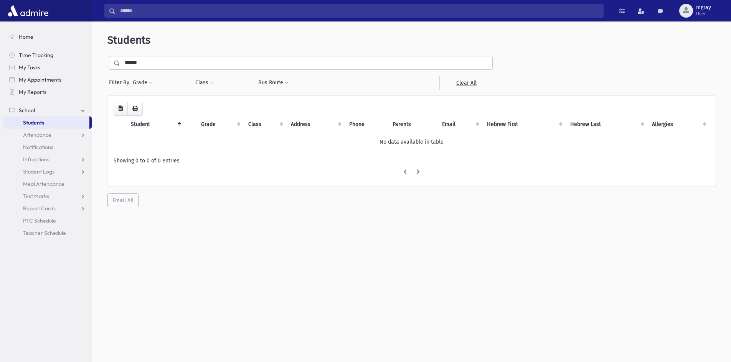
click at [144, 67] on input "******" at bounding box center [306, 63] width 372 height 14
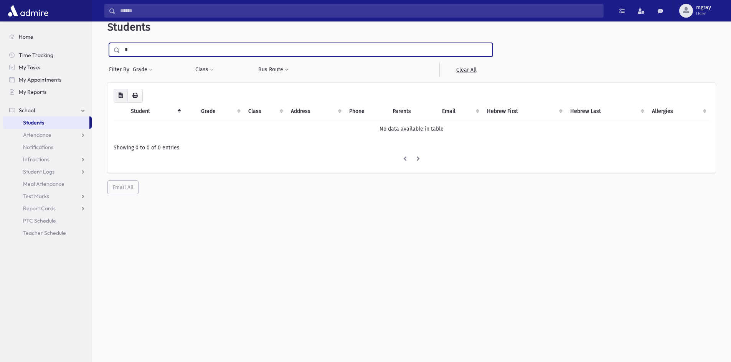
scroll to position [20, 0]
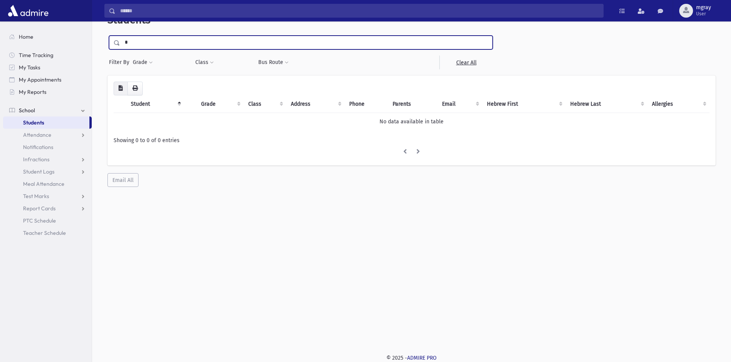
type input "*"
click at [107, 36] on input "submit" at bounding box center [117, 41] width 21 height 10
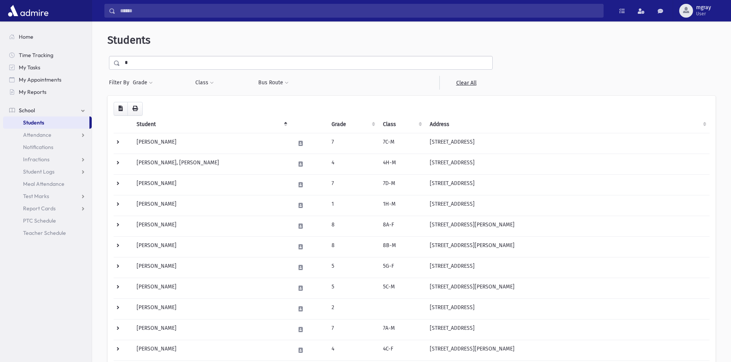
click at [128, 67] on input "*" at bounding box center [306, 63] width 372 height 14
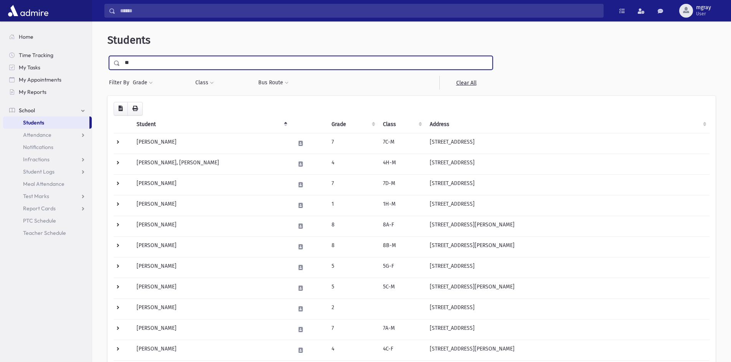
type input "**"
click at [115, 61] on span at bounding box center [117, 63] width 6 height 5
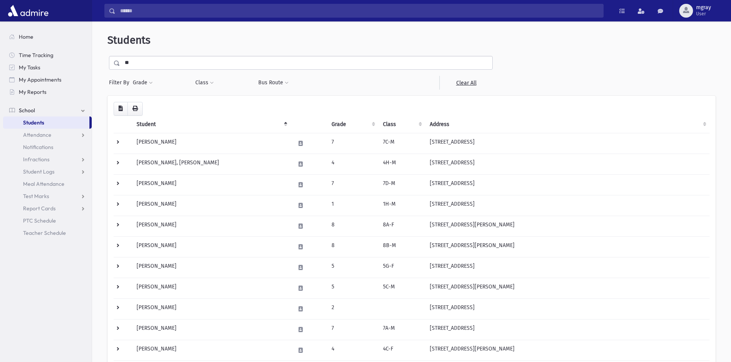
click at [137, 63] on input "**" at bounding box center [306, 63] width 372 height 14
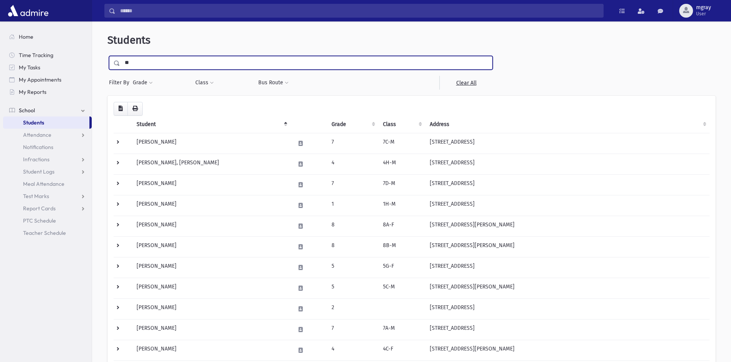
click at [107, 56] on input "submit" at bounding box center [117, 61] width 21 height 10
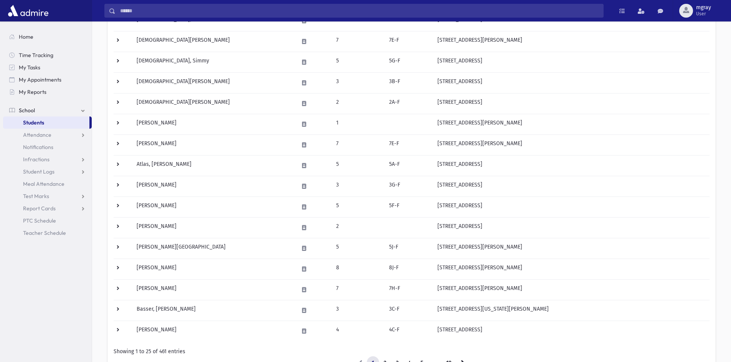
scroll to position [372, 0]
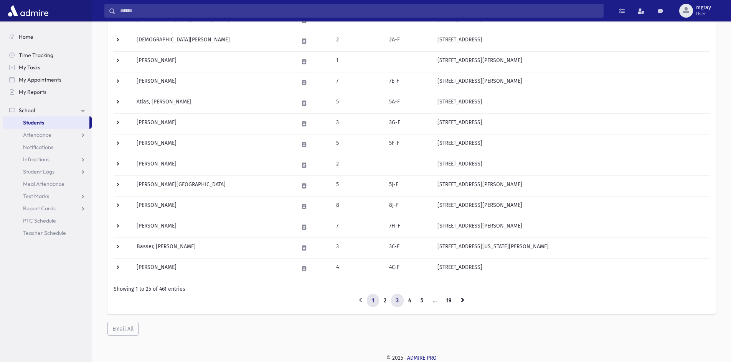
click at [395, 301] on link "3" at bounding box center [397, 301] width 13 height 14
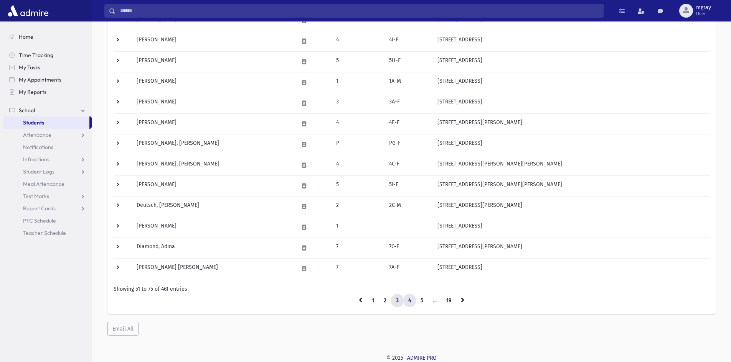
click at [408, 299] on link "4" at bounding box center [409, 301] width 13 height 14
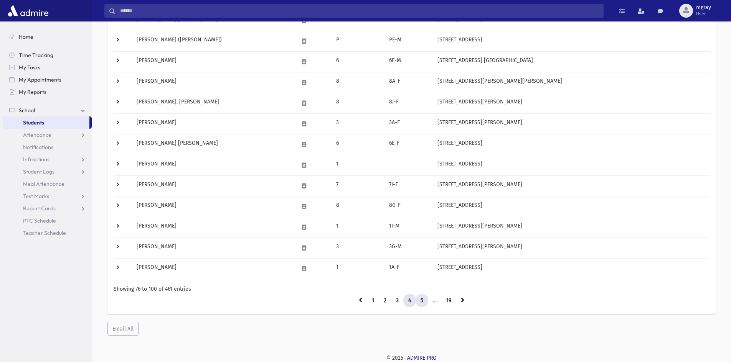
click at [415, 303] on link "5" at bounding box center [421, 301] width 13 height 14
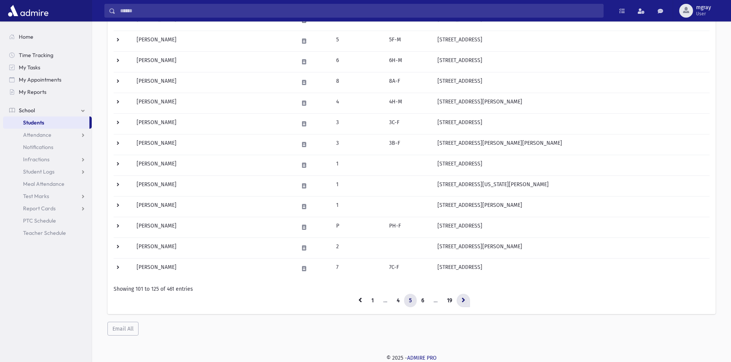
click at [459, 302] on link at bounding box center [462, 301] width 13 height 14
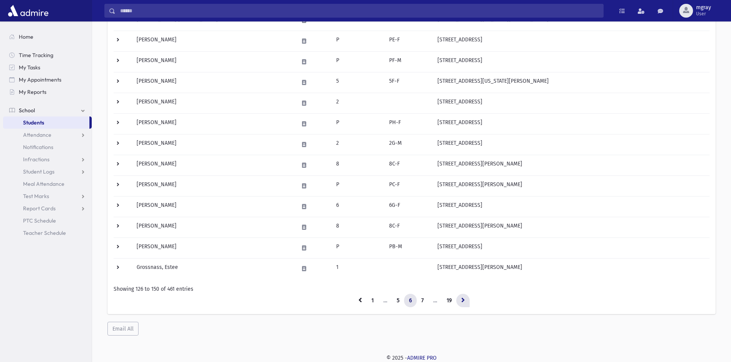
click at [461, 301] on icon at bounding box center [462, 300] width 3 height 5
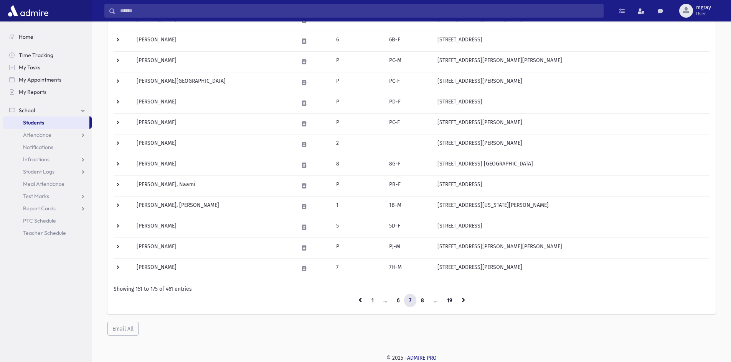
click at [461, 301] on link at bounding box center [462, 301] width 13 height 14
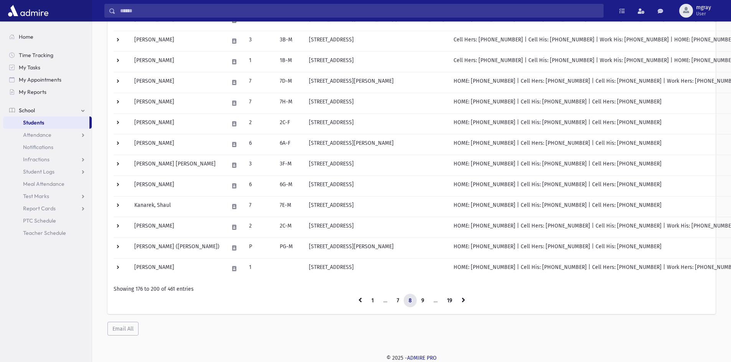
click at [461, 301] on link at bounding box center [462, 301] width 13 height 14
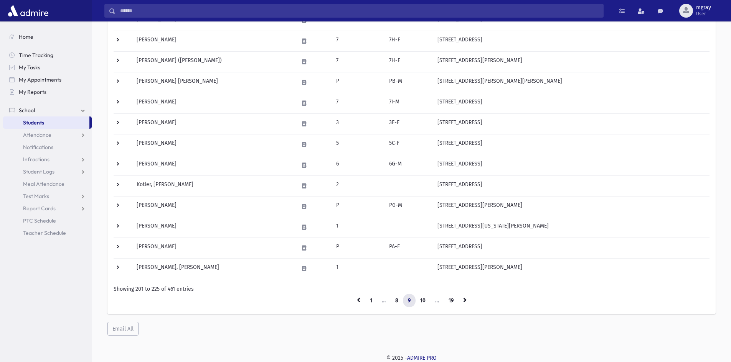
click at [461, 301] on link at bounding box center [464, 301] width 13 height 14
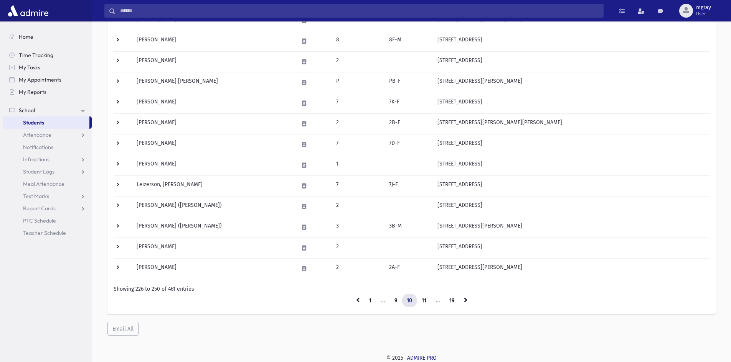
click at [461, 301] on link at bounding box center [465, 301] width 13 height 14
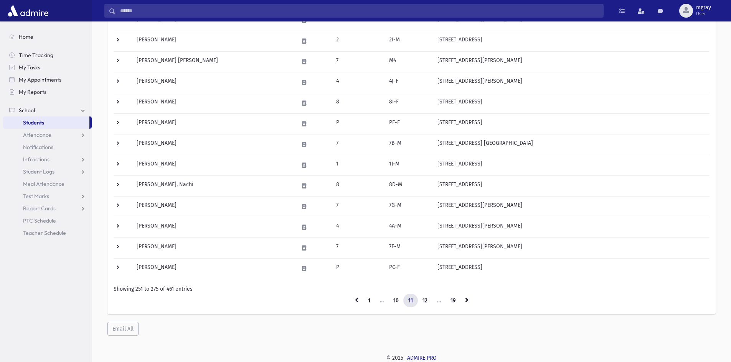
click at [461, 301] on link at bounding box center [466, 301] width 13 height 14
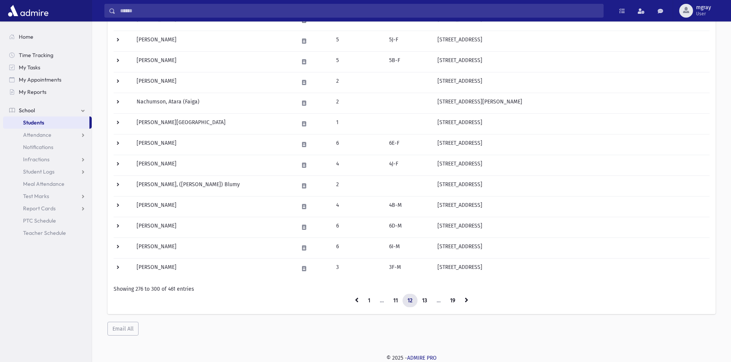
click at [461, 301] on link at bounding box center [465, 301] width 13 height 14
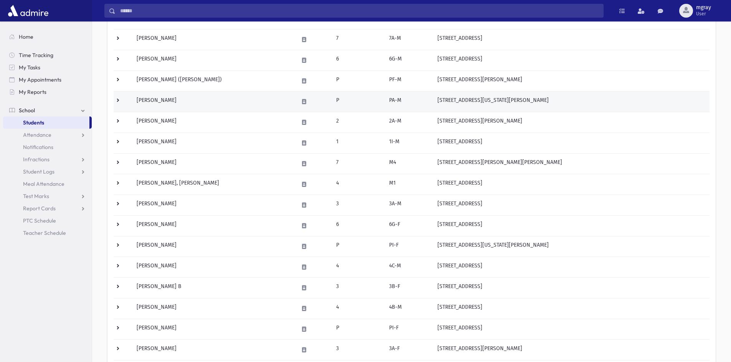
scroll to position [192, 0]
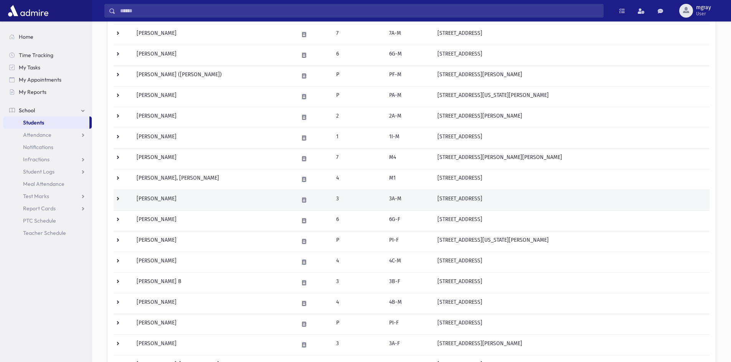
click at [280, 203] on td "Nayman, Yehuda" at bounding box center [213, 200] width 162 height 21
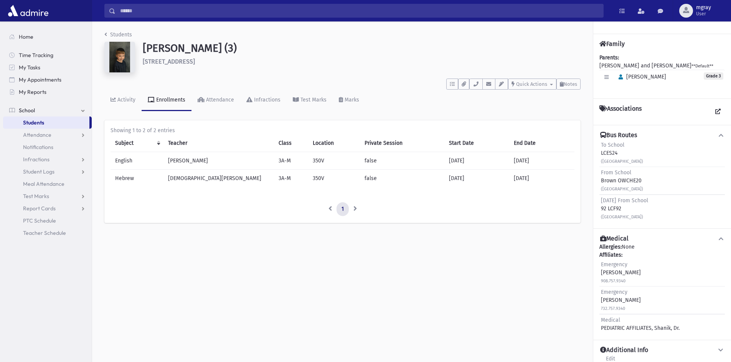
click at [71, 123] on link "Students" at bounding box center [46, 123] width 86 height 12
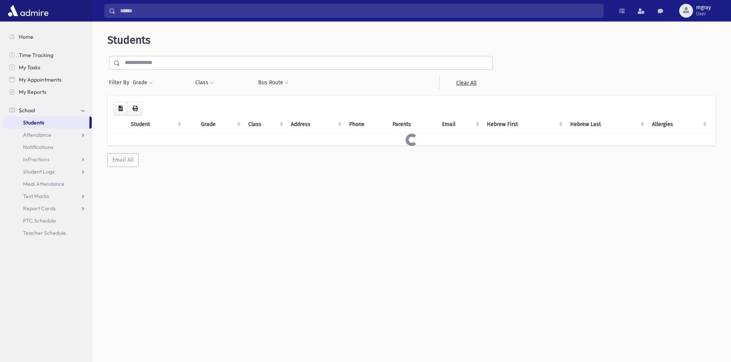
click at [155, 63] on input "text" at bounding box center [306, 63] width 372 height 14
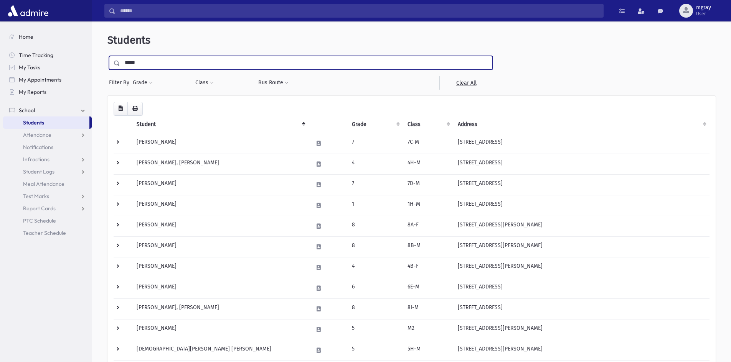
type input "*****"
click at [107, 56] on input "submit" at bounding box center [117, 61] width 21 height 10
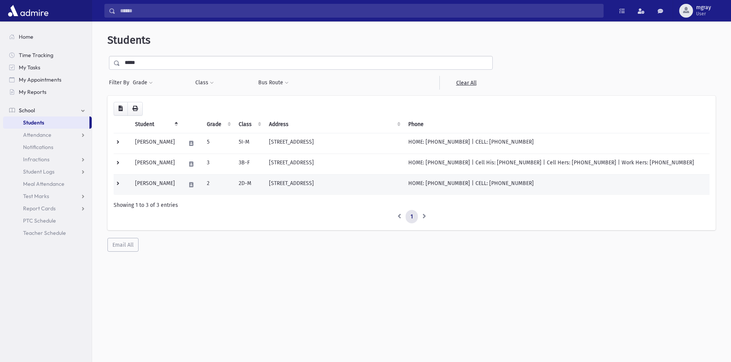
click at [202, 187] on td at bounding box center [191, 184] width 21 height 21
click at [205, 187] on body "Search Results Students" at bounding box center [365, 181] width 731 height 362
click at [155, 187] on td "Adams, Yitzchok" at bounding box center [155, 184] width 51 height 21
click at [132, 182] on td "Adams, Yitzchok" at bounding box center [155, 184] width 51 height 21
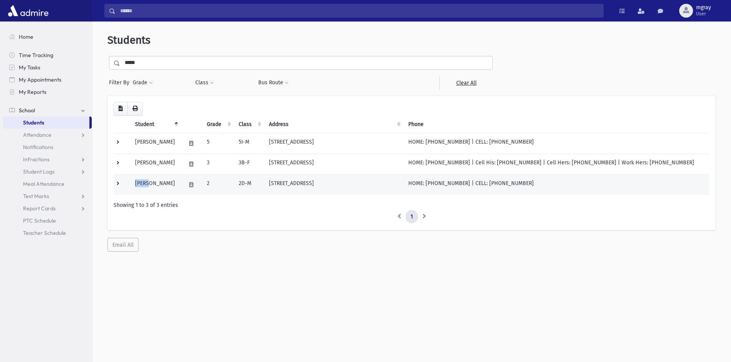
click at [132, 182] on td "Adams, Yitzchok" at bounding box center [155, 184] width 51 height 21
click at [124, 182] on td at bounding box center [122, 184] width 17 height 21
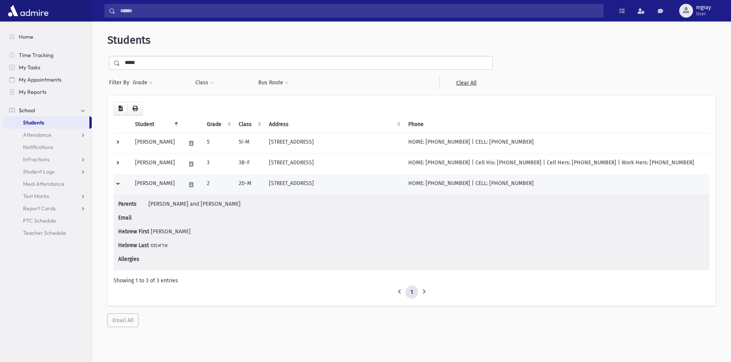
click at [124, 182] on td at bounding box center [122, 184] width 17 height 21
